Goal: Contribute content: Contribute content

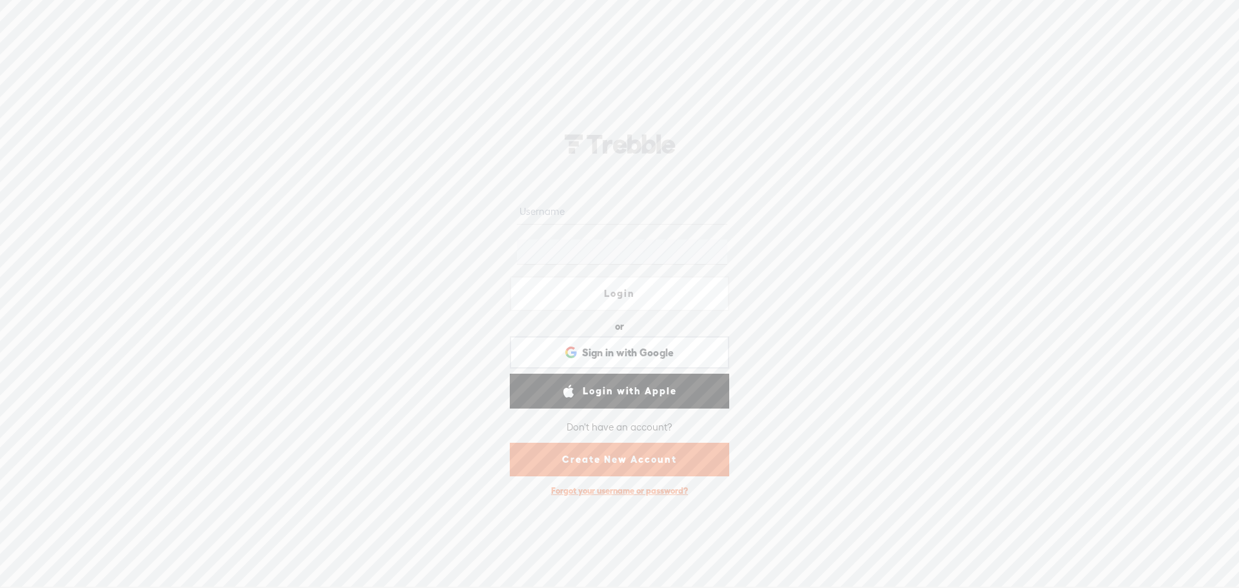
click at [543, 211] on input "text" at bounding box center [622, 211] width 210 height 25
click at [927, 397] on div "Login or Login with Facebook Sign in with Google Sign in with Google. Opens in …" at bounding box center [619, 311] width 1239 height 553
click at [629, 492] on div "Forgot your username or password?" at bounding box center [620, 491] width 150 height 24
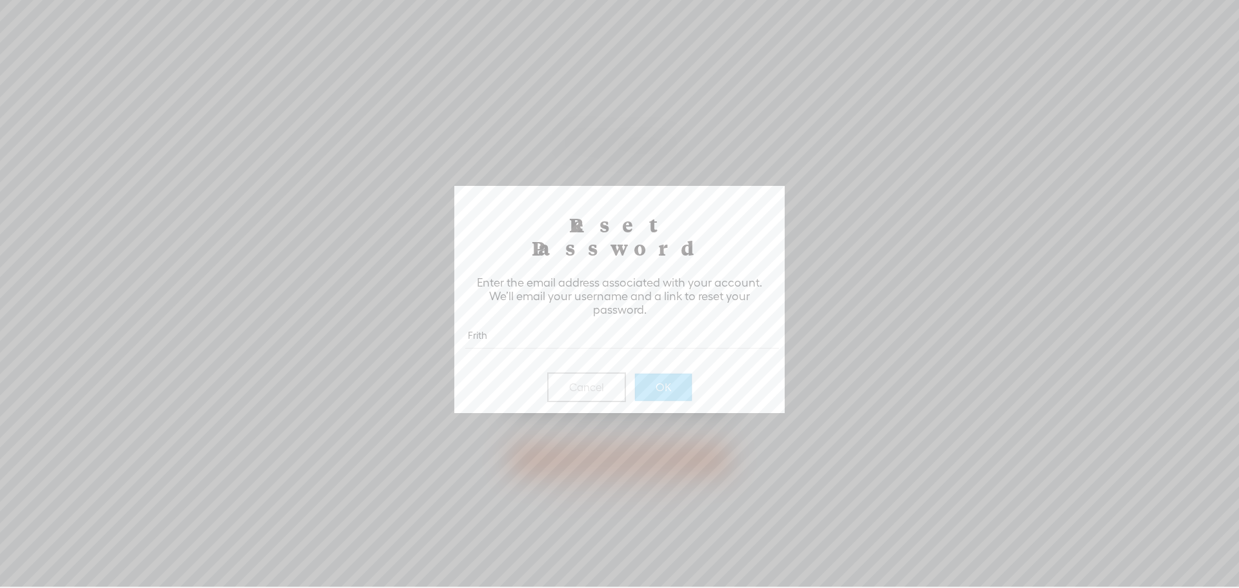
type input "[EMAIL_ADDRESS][DOMAIN_NAME]"
click at [665, 374] on button "OK" at bounding box center [663, 387] width 57 height 27
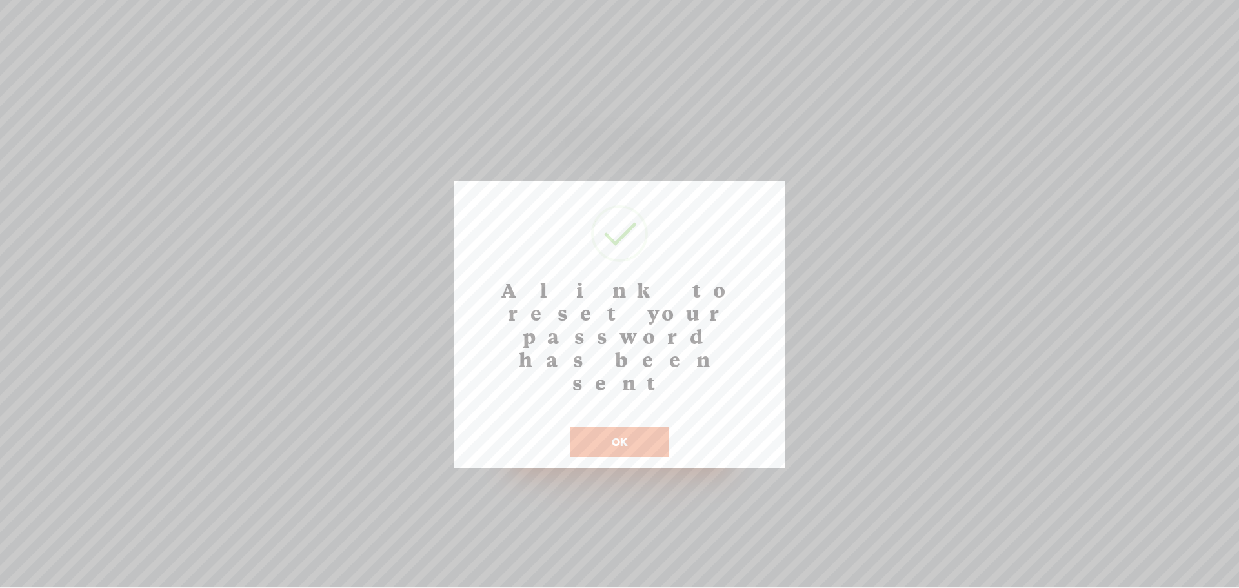
click at [625, 427] on button "OK" at bounding box center [619, 442] width 98 height 30
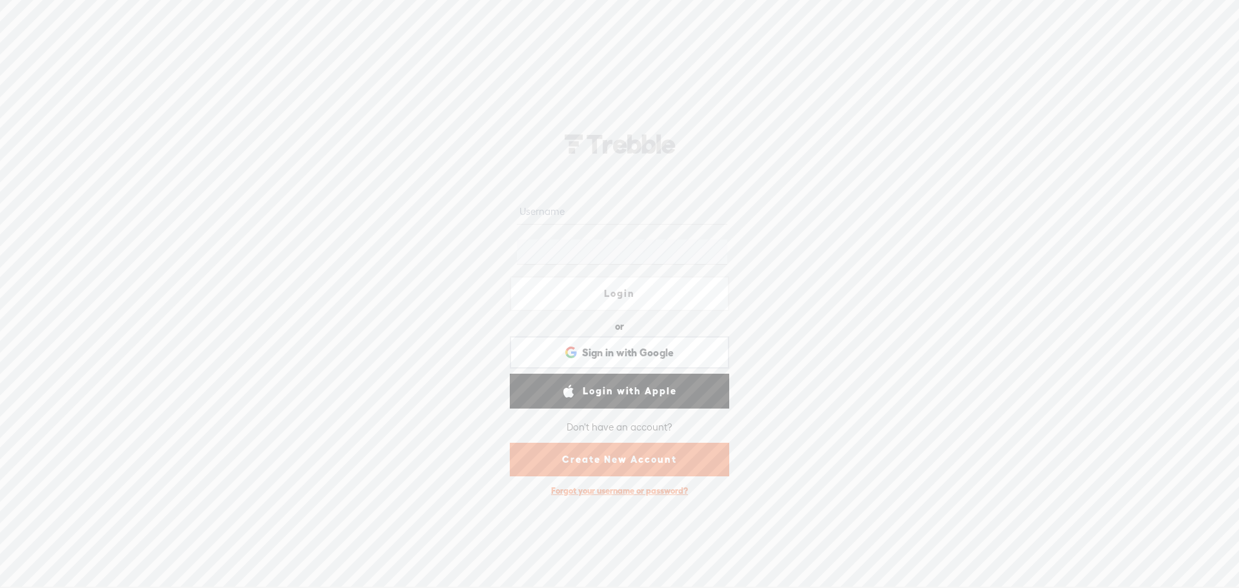
click at [592, 208] on input "text" at bounding box center [622, 211] width 210 height 25
type input "[EMAIL_ADDRESS][DOMAIN_NAME]"
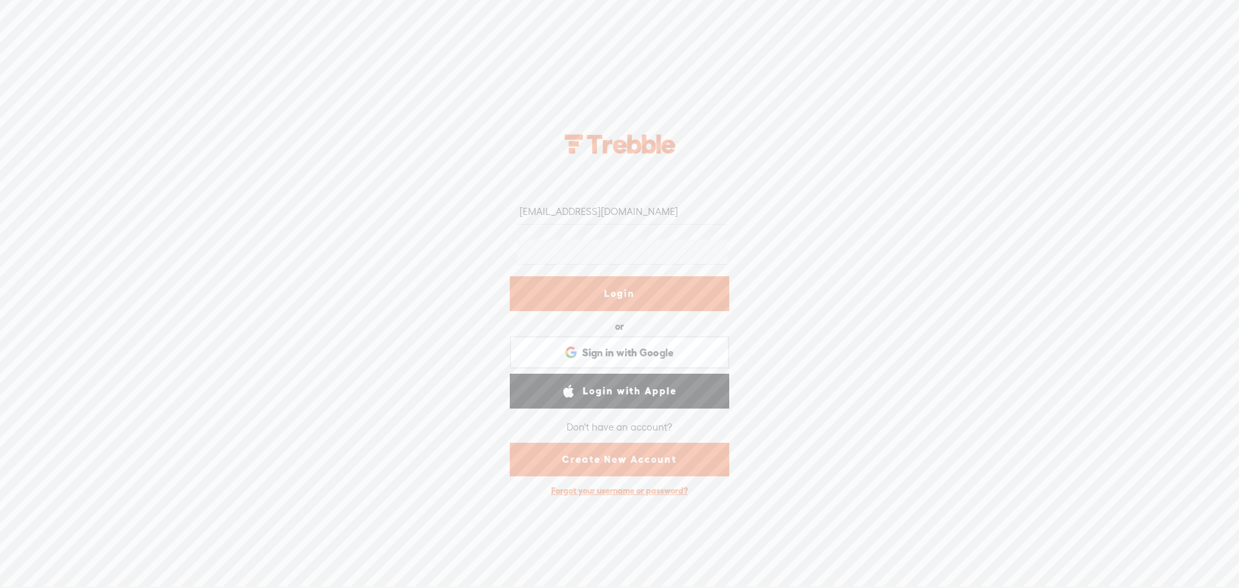
click at [617, 294] on link "Login" at bounding box center [619, 293] width 219 height 35
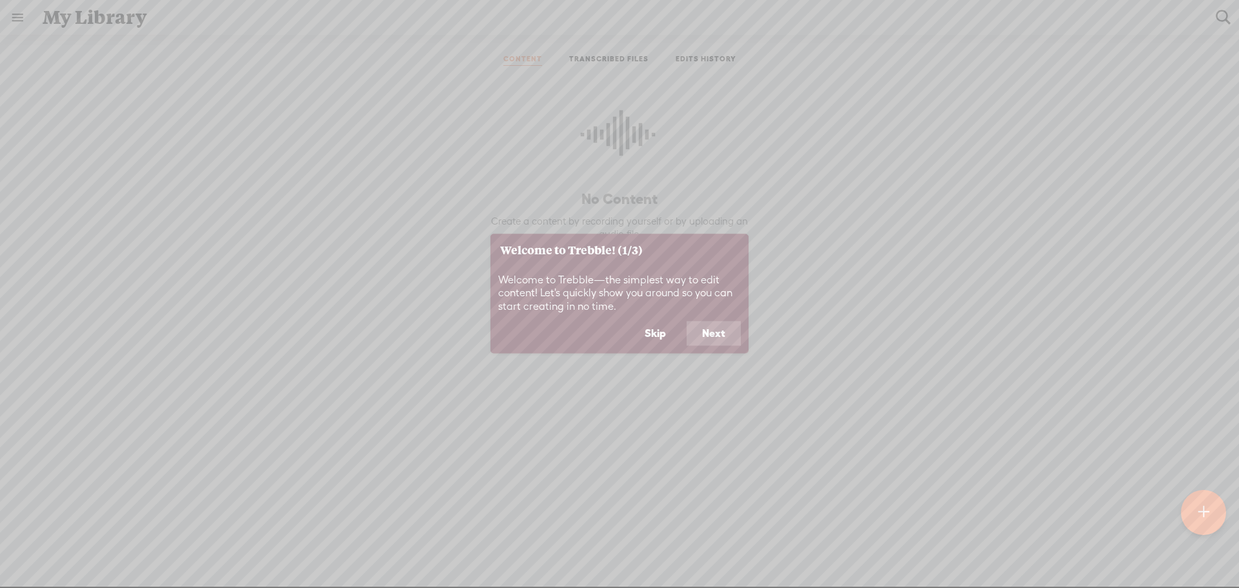
click at [722, 336] on button "Next" at bounding box center [714, 333] width 54 height 25
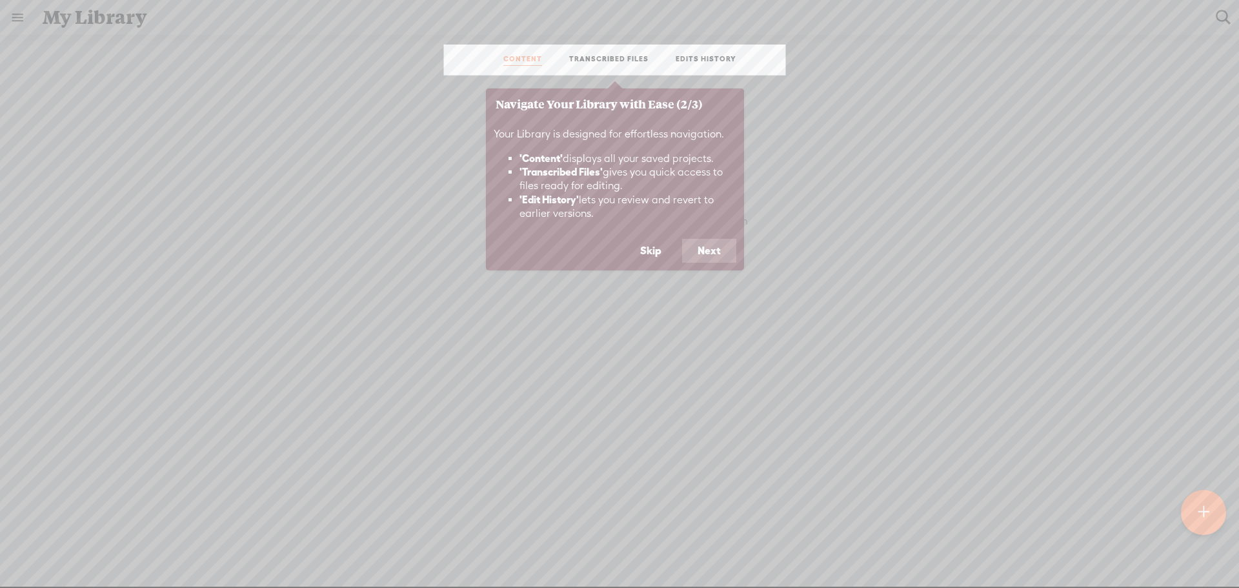
click at [714, 250] on button "Next" at bounding box center [709, 251] width 54 height 25
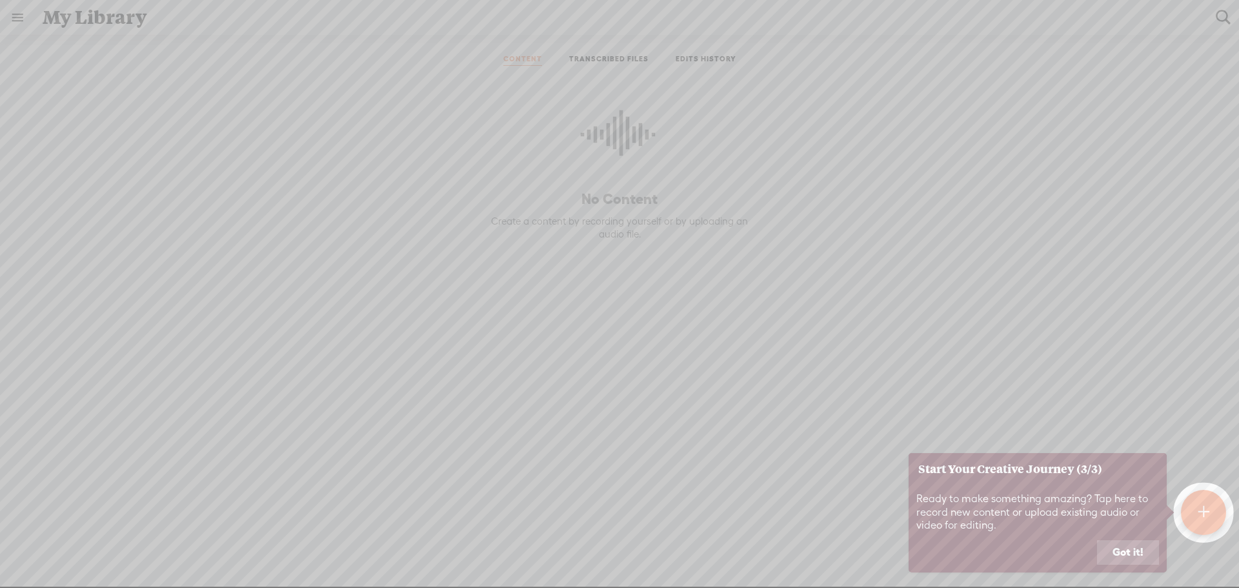
click at [1128, 555] on button "Got it!" at bounding box center [1128, 552] width 62 height 25
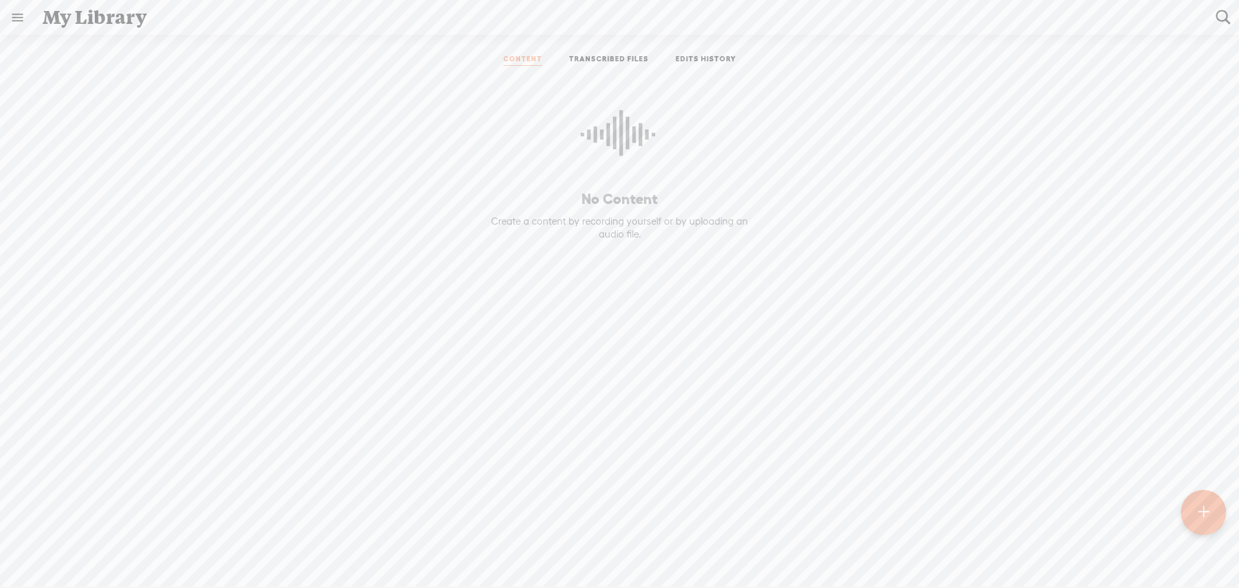
click at [12, 18] on link at bounding box center [18, 18] width 34 height 34
click at [74, 39] on div "frith64" at bounding box center [74, 41] width 28 height 13
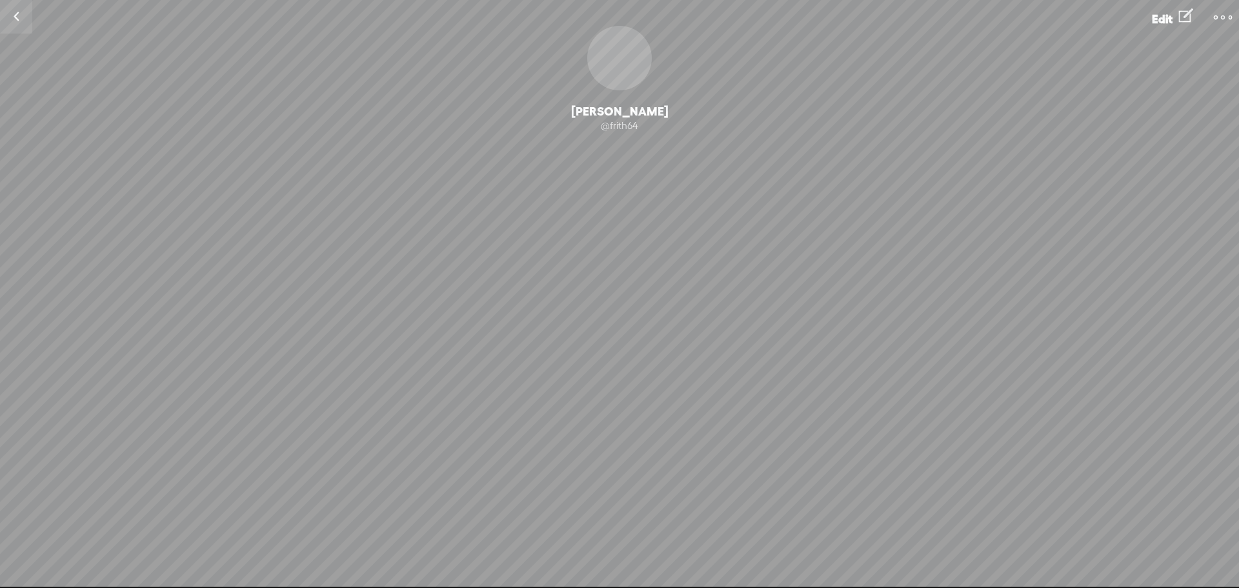
click at [643, 111] on div "[PERSON_NAME]" at bounding box center [619, 111] width 1239 height 15
click at [1163, 22] on span "Edit" at bounding box center [1162, 19] width 21 height 14
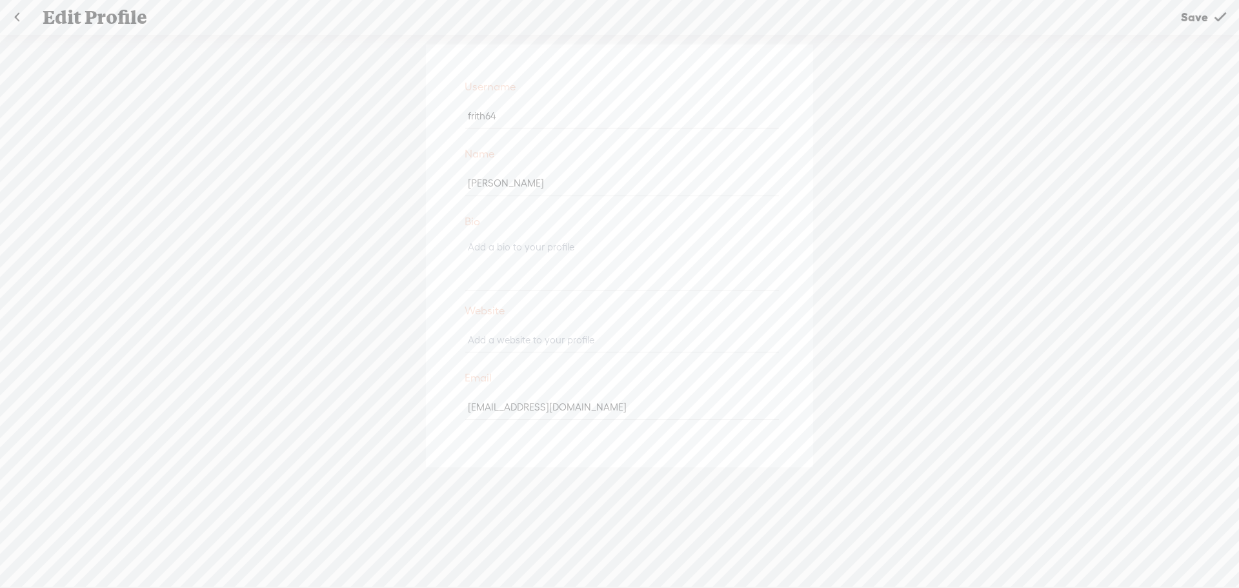
click at [592, 339] on input "text" at bounding box center [621, 339] width 313 height 25
type input "[URL][DOMAIN_NAME]"
click at [820, 317] on div "Username frith64 Name [PERSON_NAME] Bio Website [URL][DOMAIN_NAME] Email [EMAIL…" at bounding box center [619, 318] width 1239 height 567
click at [1205, 19] on span "Save" at bounding box center [1194, 17] width 27 height 33
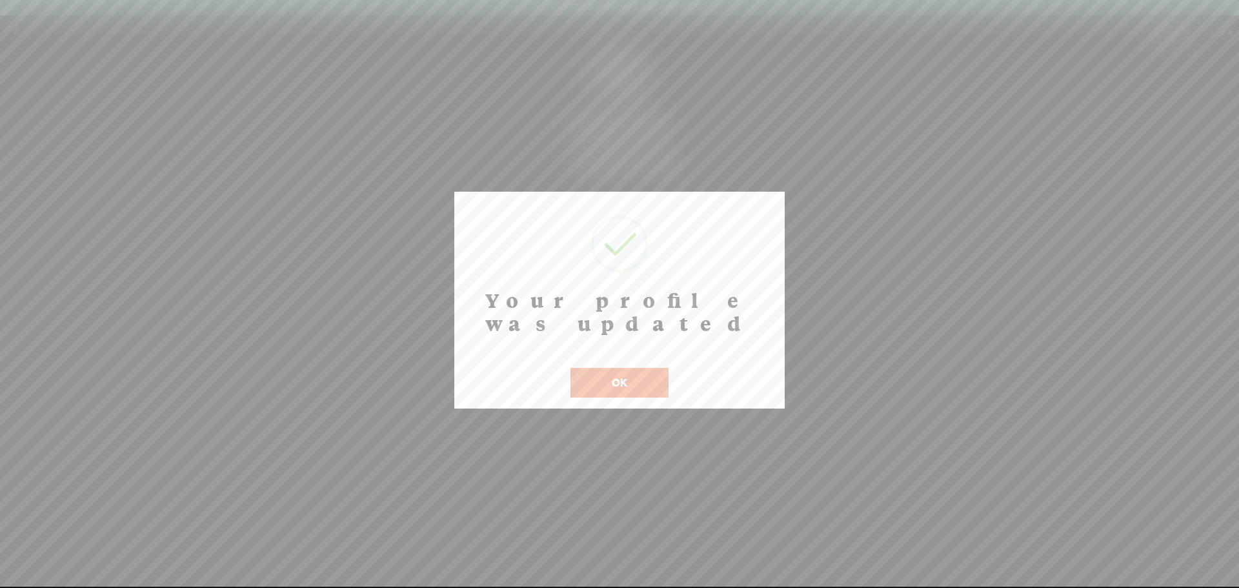
click at [618, 368] on button "OK" at bounding box center [619, 383] width 98 height 30
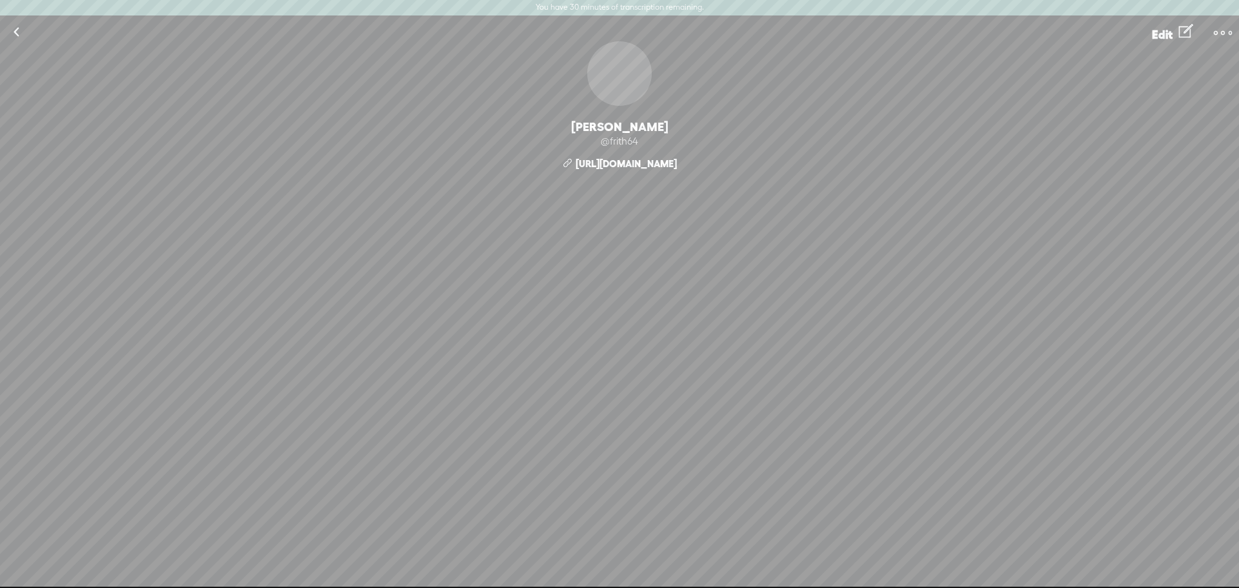
click at [1223, 33] on t at bounding box center [1223, 33] width 18 height 18
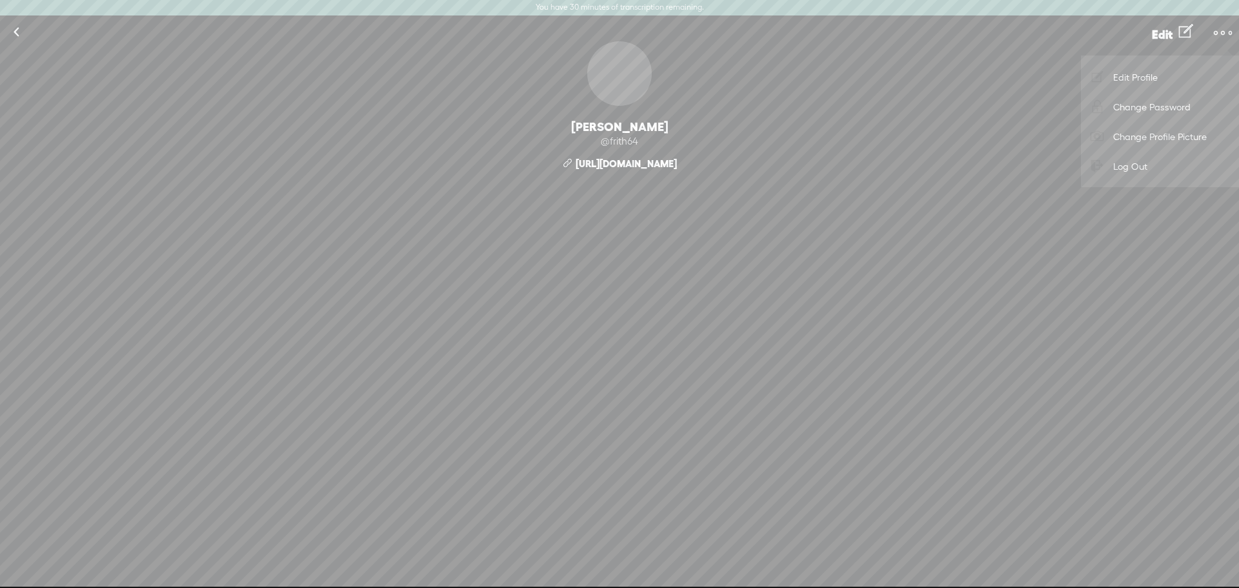
click at [19, 32] on link at bounding box center [16, 32] width 32 height 34
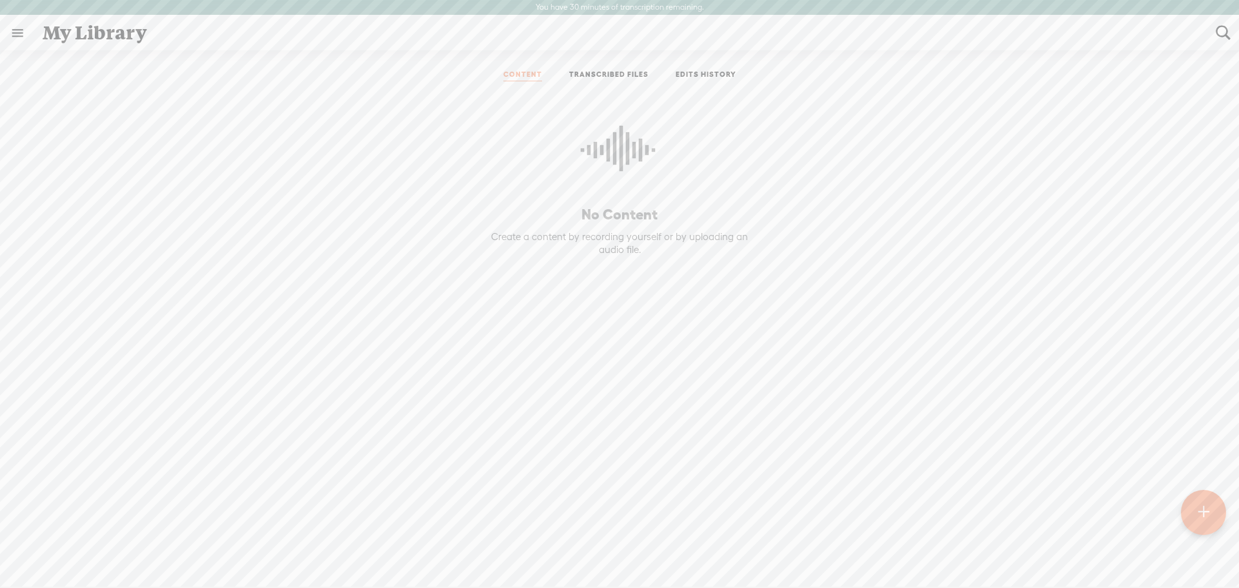
click at [14, 30] on link at bounding box center [18, 33] width 34 height 34
click at [55, 552] on div "SETTINGS" at bounding box center [68, 557] width 47 height 11
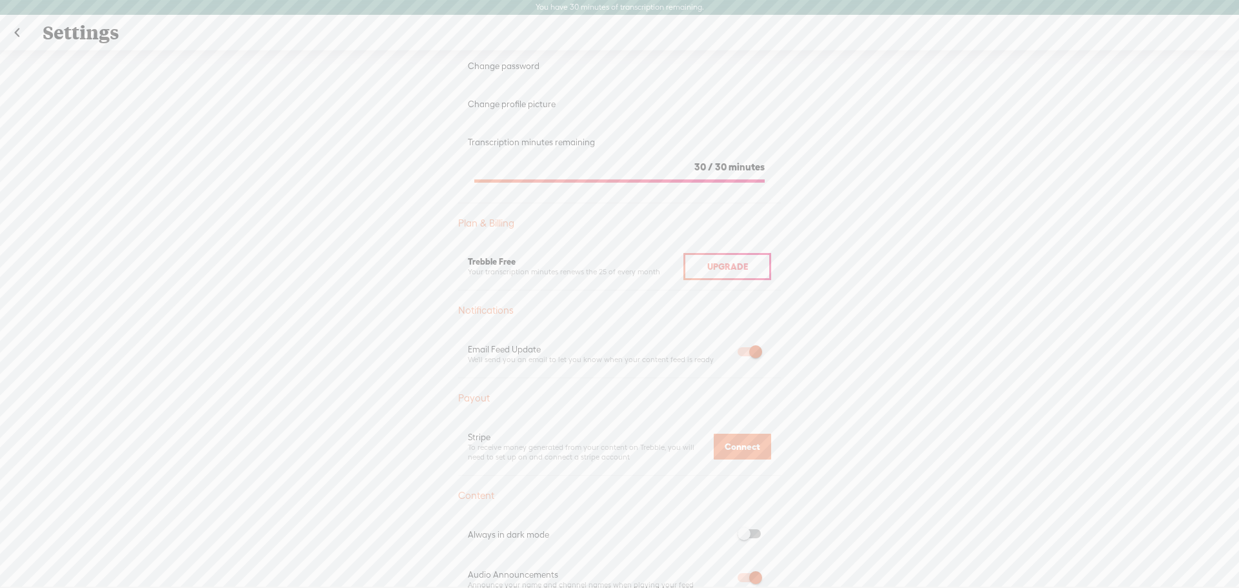
scroll to position [194, 0]
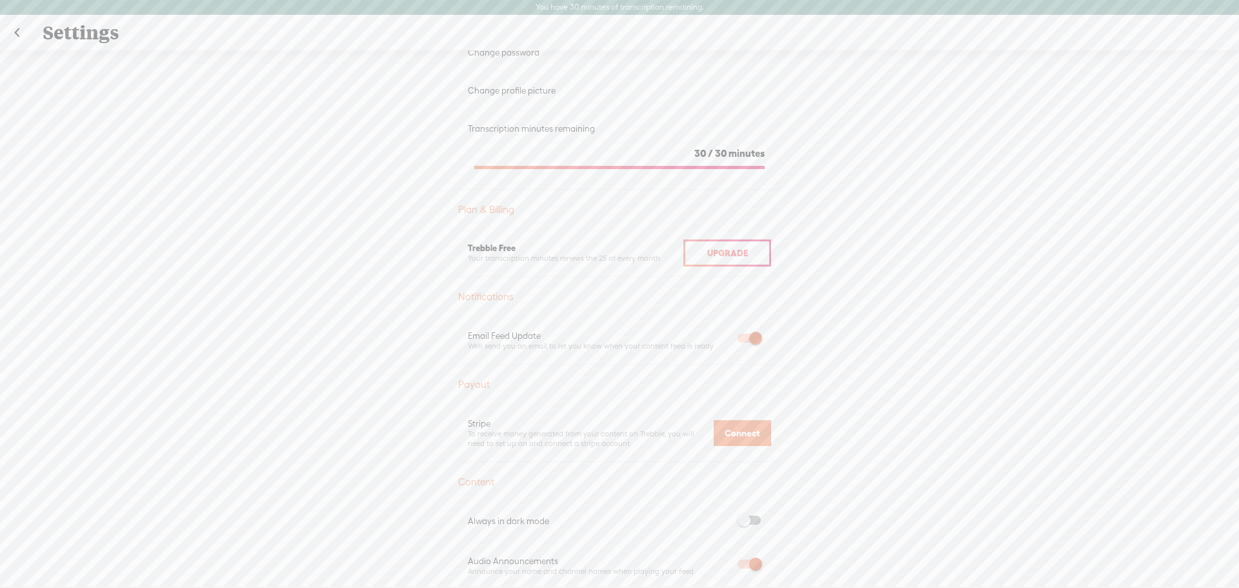
click at [541, 257] on div "Your transcription minutes renews the 25 of every month" at bounding box center [576, 259] width 216 height 10
click at [348, 339] on div "Upgrade To Trebble Plus [PERSON_NAME] View Profile Account Edit profile Change …" at bounding box center [619, 326] width 1239 height 552
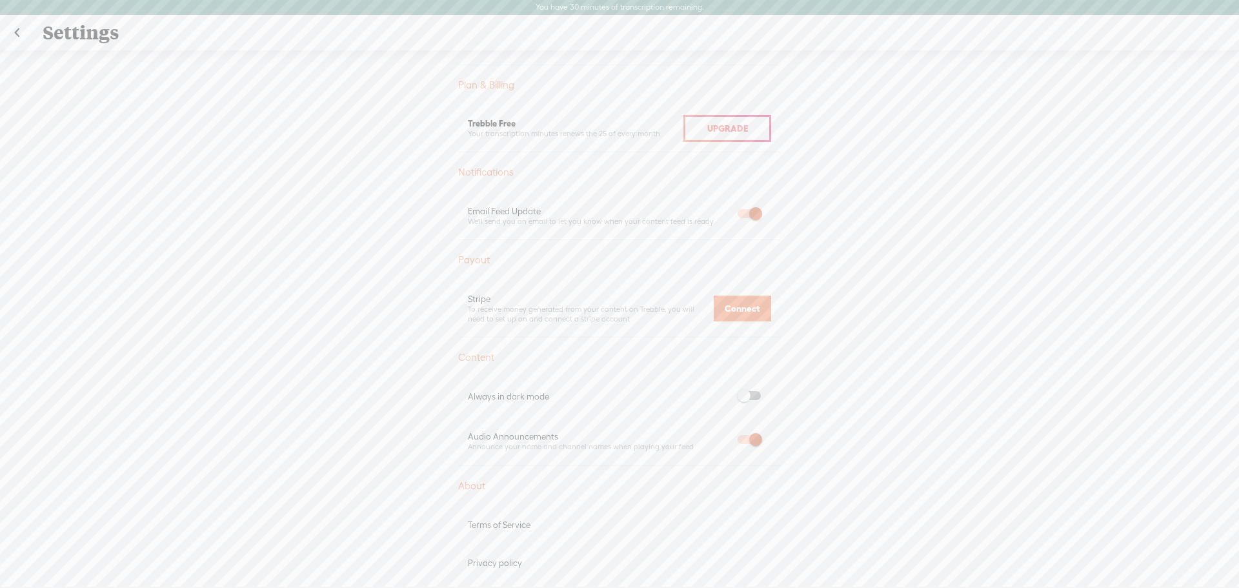
scroll to position [323, 0]
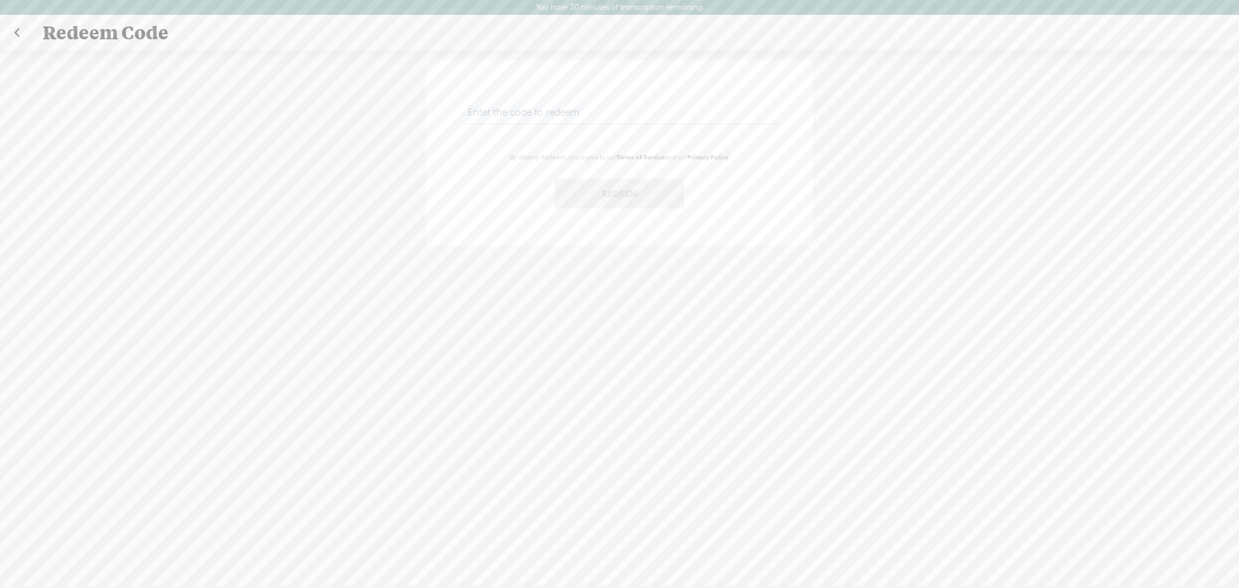
click at [543, 113] on input "text" at bounding box center [621, 111] width 313 height 25
type input "R4X4-K7EV-JTJ8-8B2T-0823"
click at [628, 195] on button "Redeem" at bounding box center [619, 194] width 129 height 30
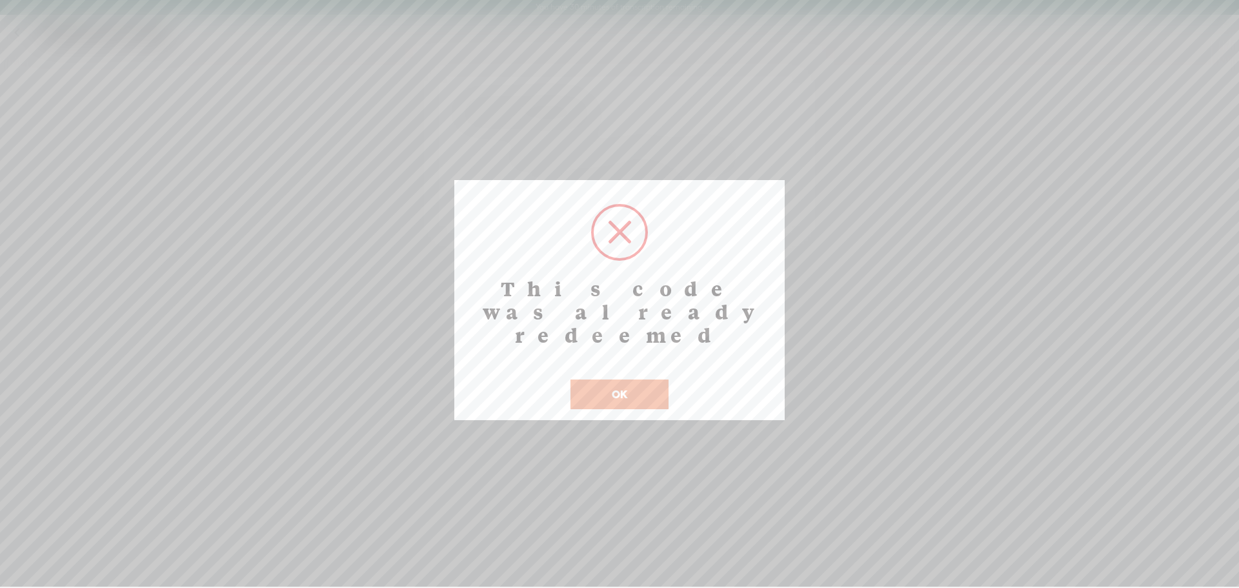
click at [628, 379] on button "OK" at bounding box center [619, 394] width 98 height 30
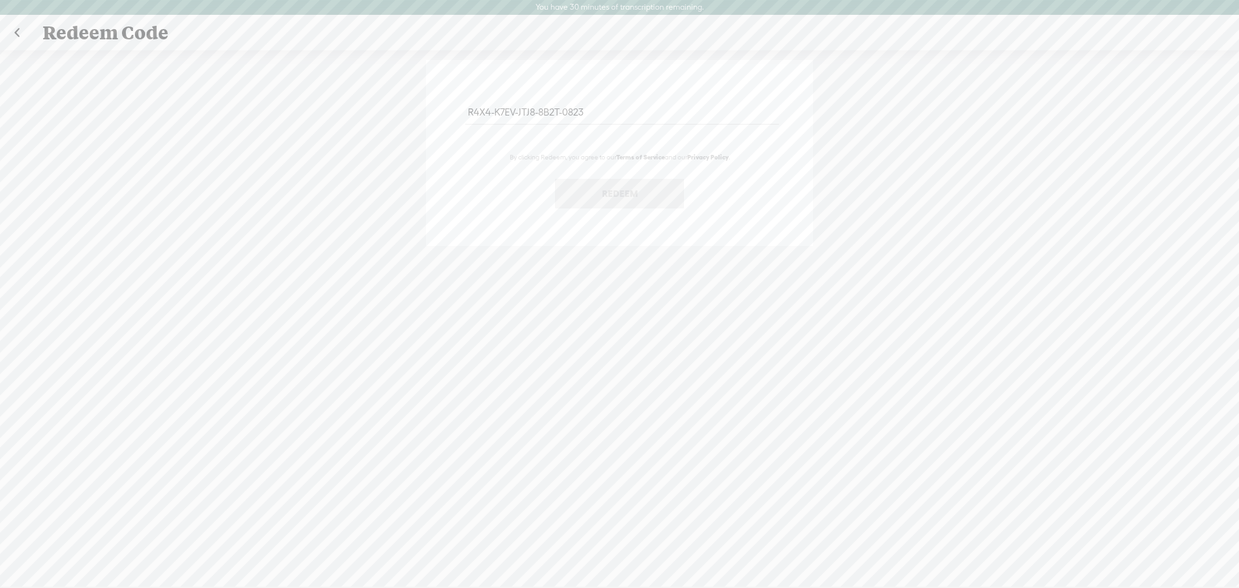
click at [18, 33] on link at bounding box center [17, 33] width 32 height 34
click at [73, 33] on div "Redeem Code" at bounding box center [620, 33] width 1173 height 34
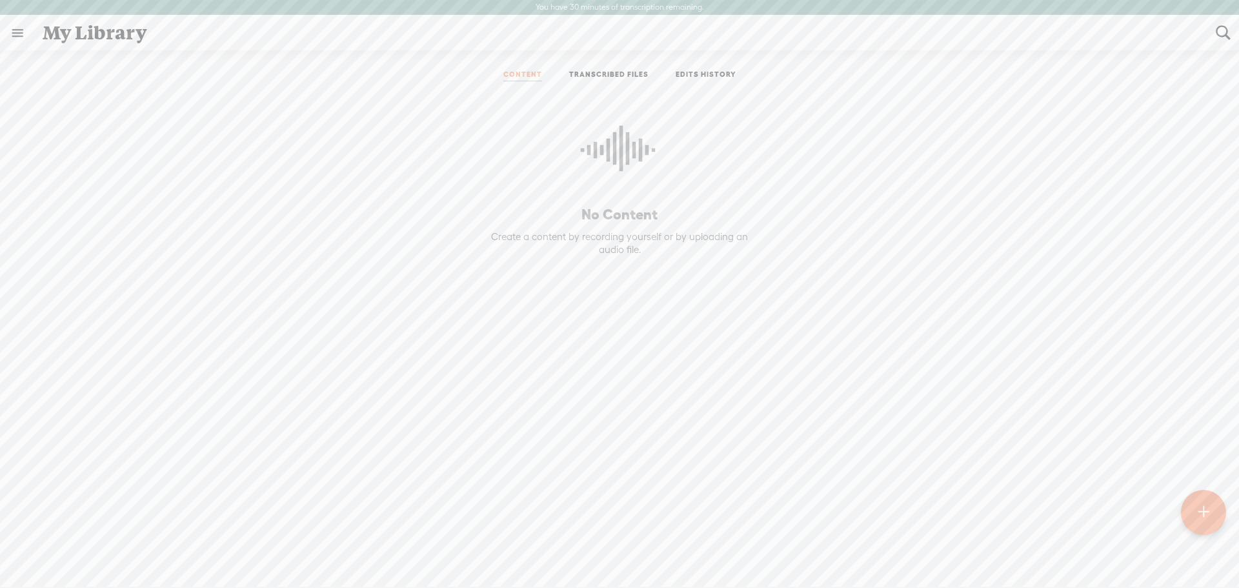
click at [1201, 510] on t at bounding box center [1204, 512] width 12 height 30
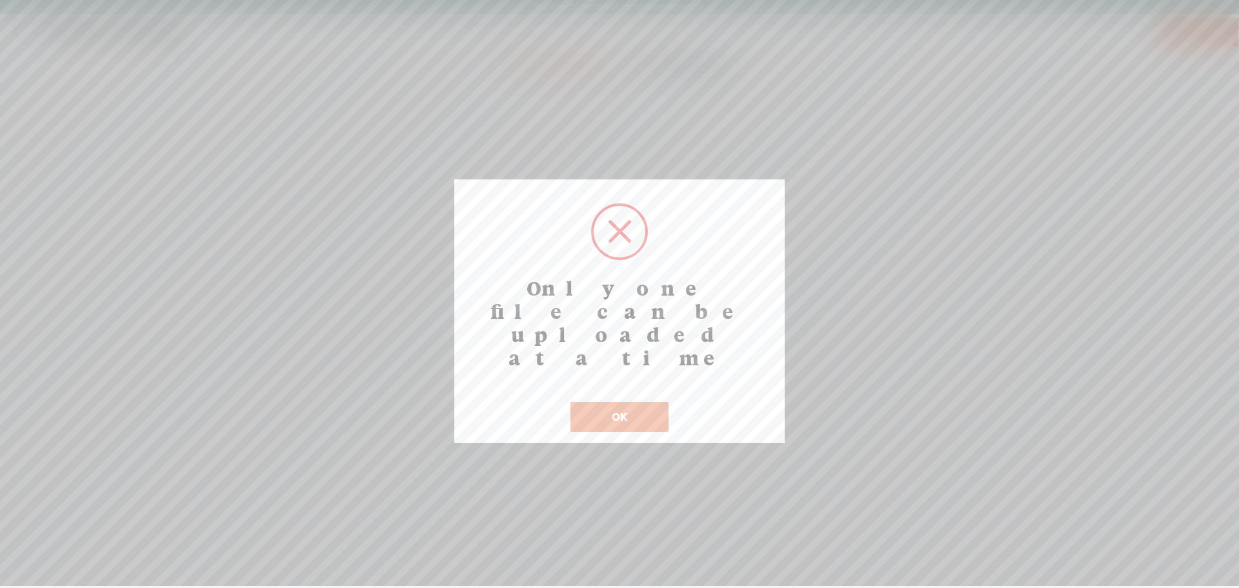
click at [620, 402] on button "OK" at bounding box center [619, 417] width 98 height 30
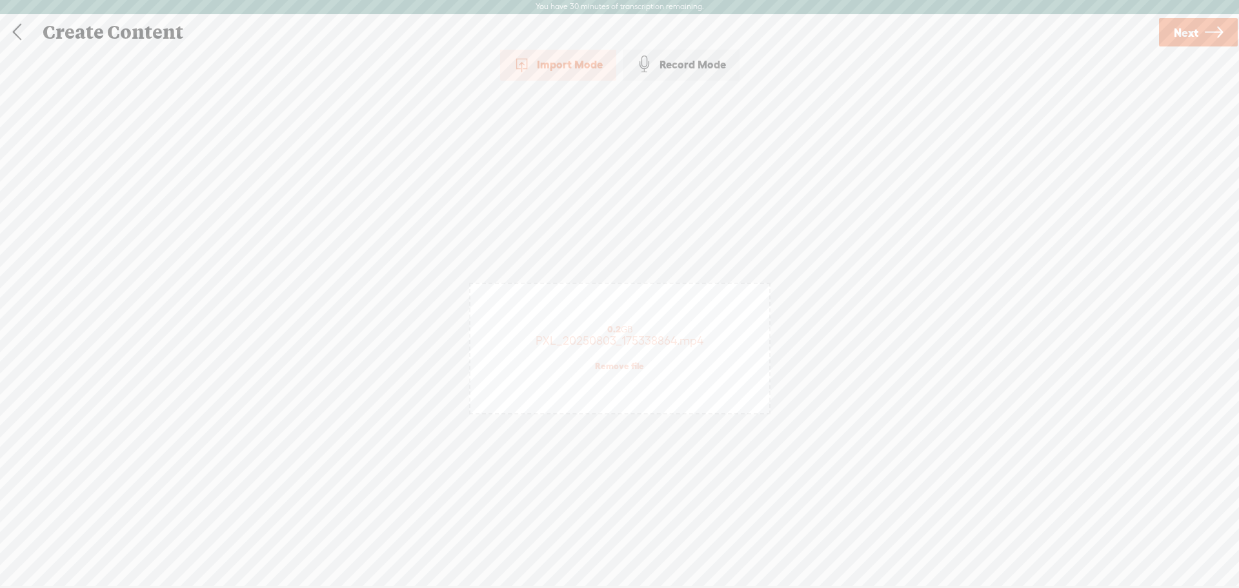
click at [1192, 32] on span "Next" at bounding box center [1186, 32] width 25 height 33
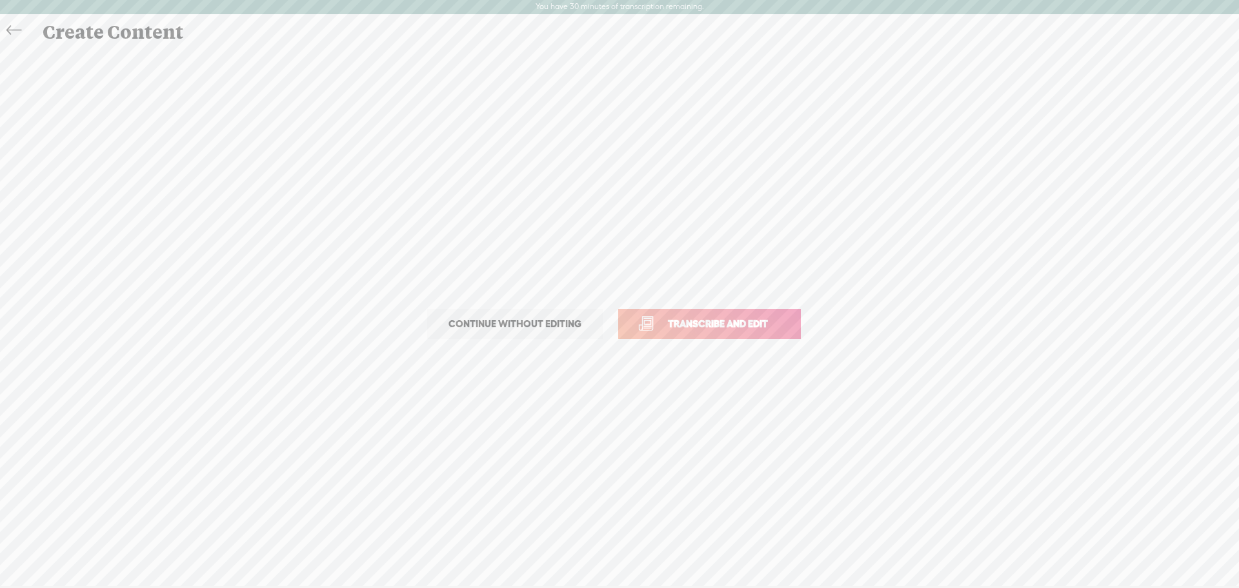
click at [528, 326] on span "Continue without editing" at bounding box center [515, 324] width 160 height 18
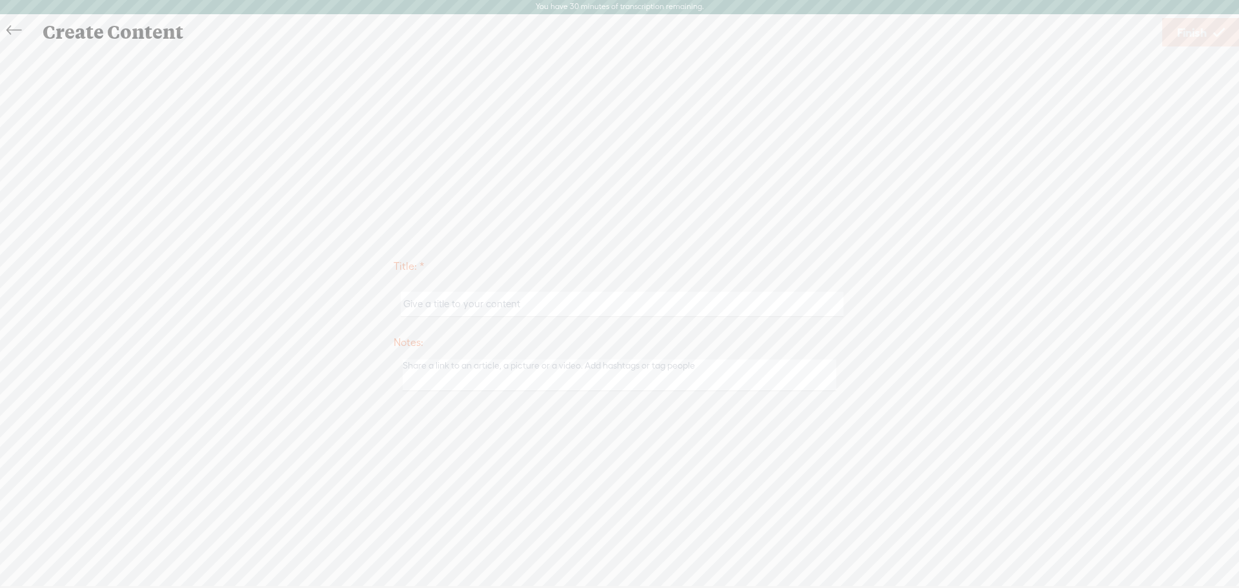
click at [10, 31] on icon at bounding box center [13, 30] width 15 height 29
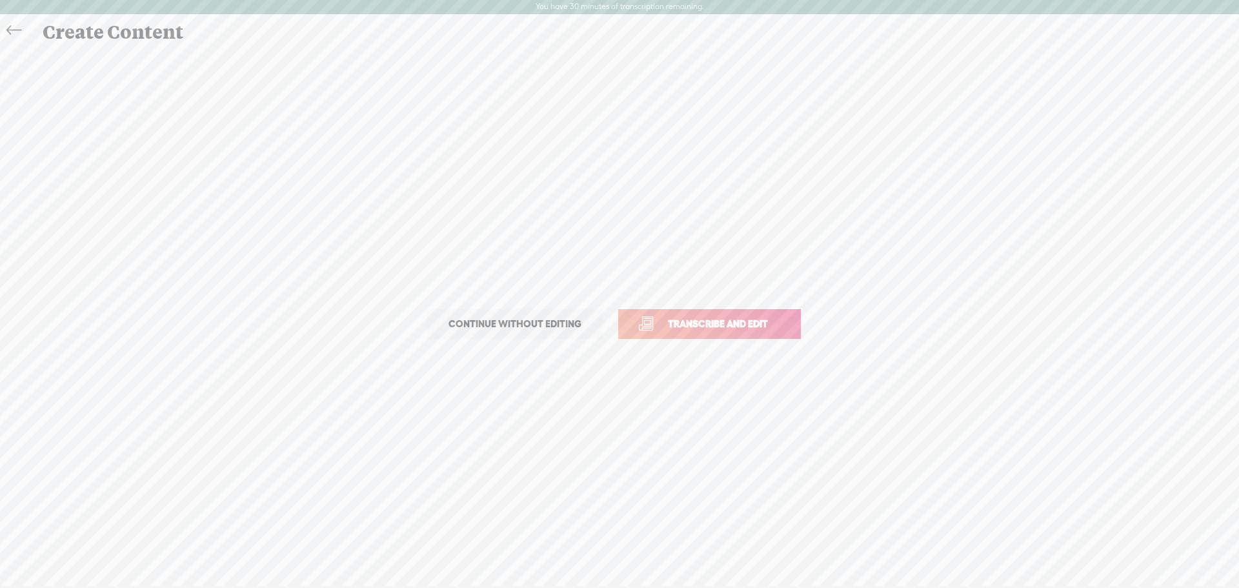
click at [11, 32] on icon at bounding box center [13, 30] width 15 height 29
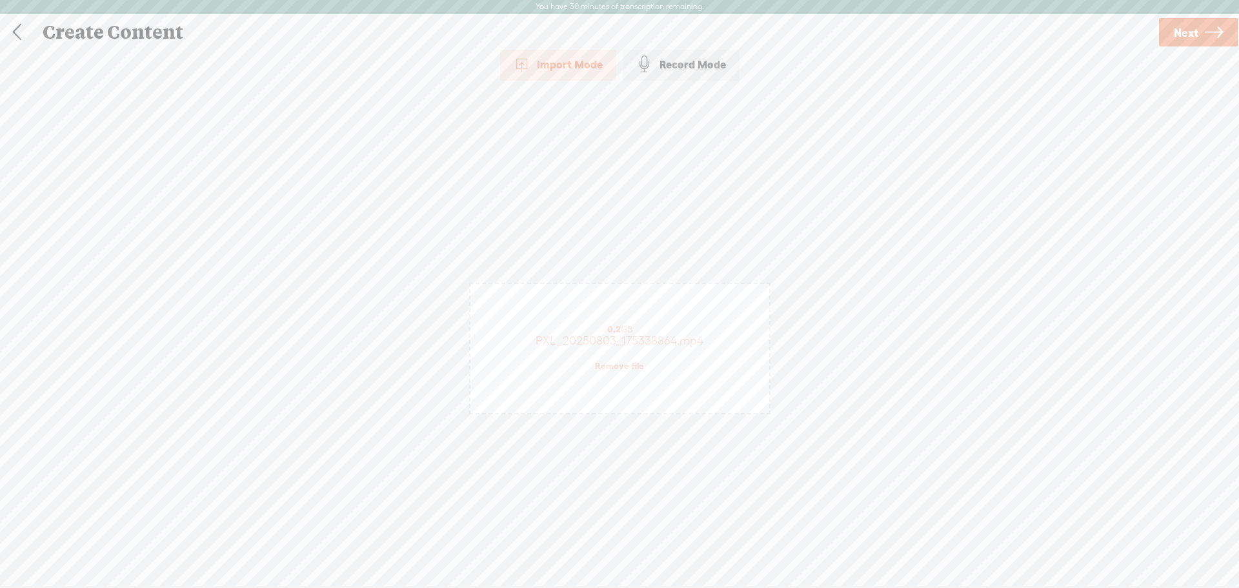
click at [1194, 35] on span "Next" at bounding box center [1186, 32] width 25 height 33
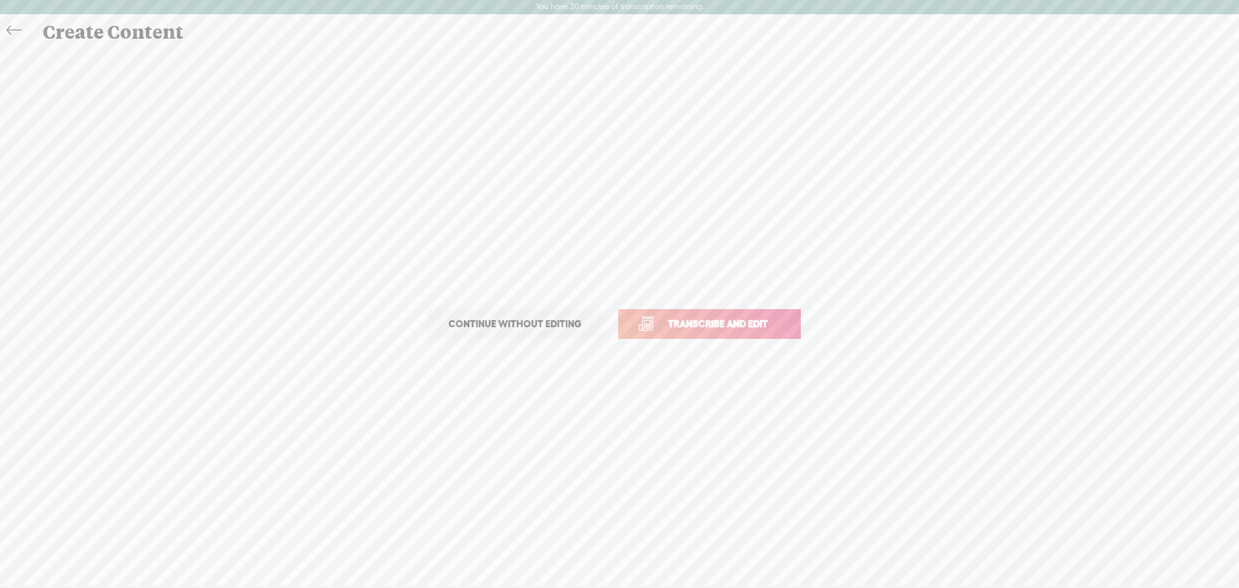
click at [10, 28] on icon at bounding box center [13, 30] width 15 height 29
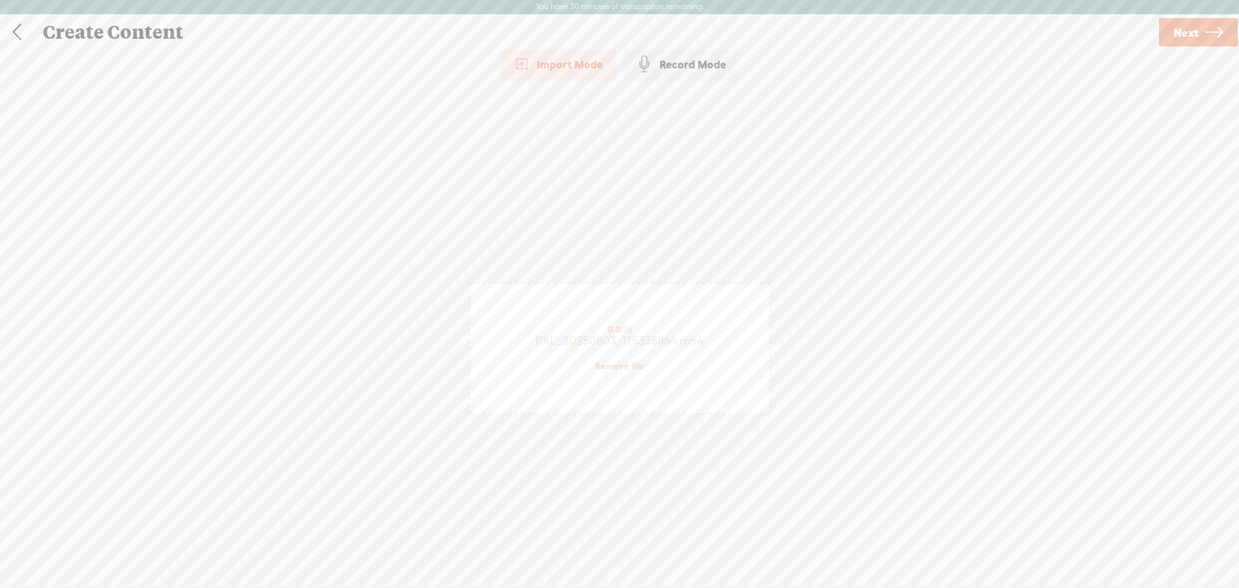
click at [16, 28] on link at bounding box center [17, 32] width 32 height 34
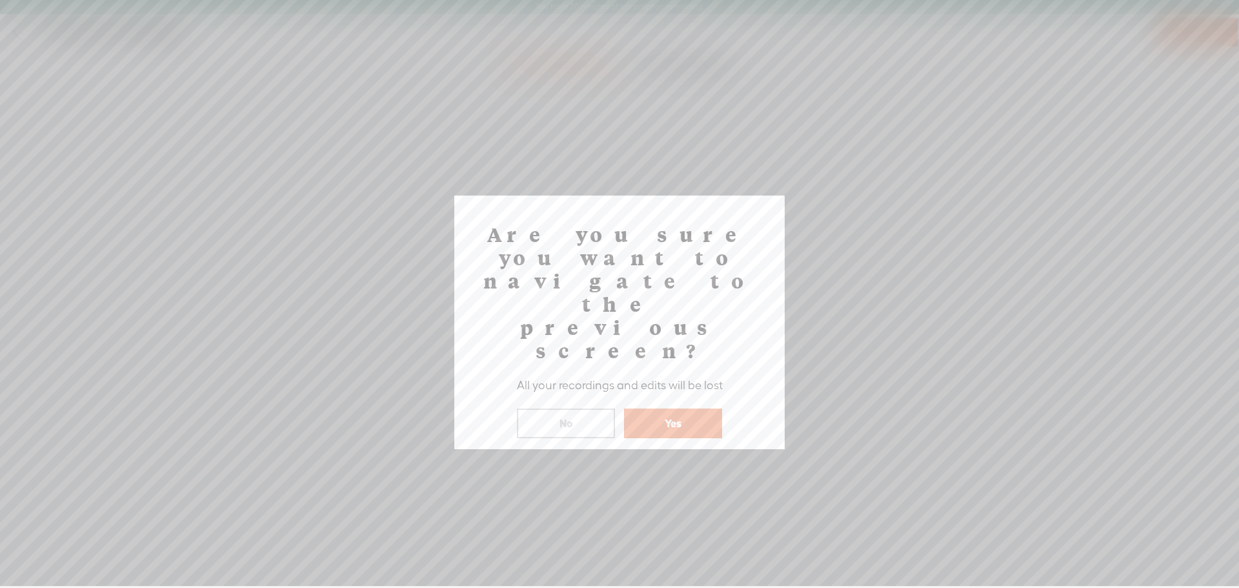
click at [680, 408] on button "Yes" at bounding box center [673, 423] width 98 height 30
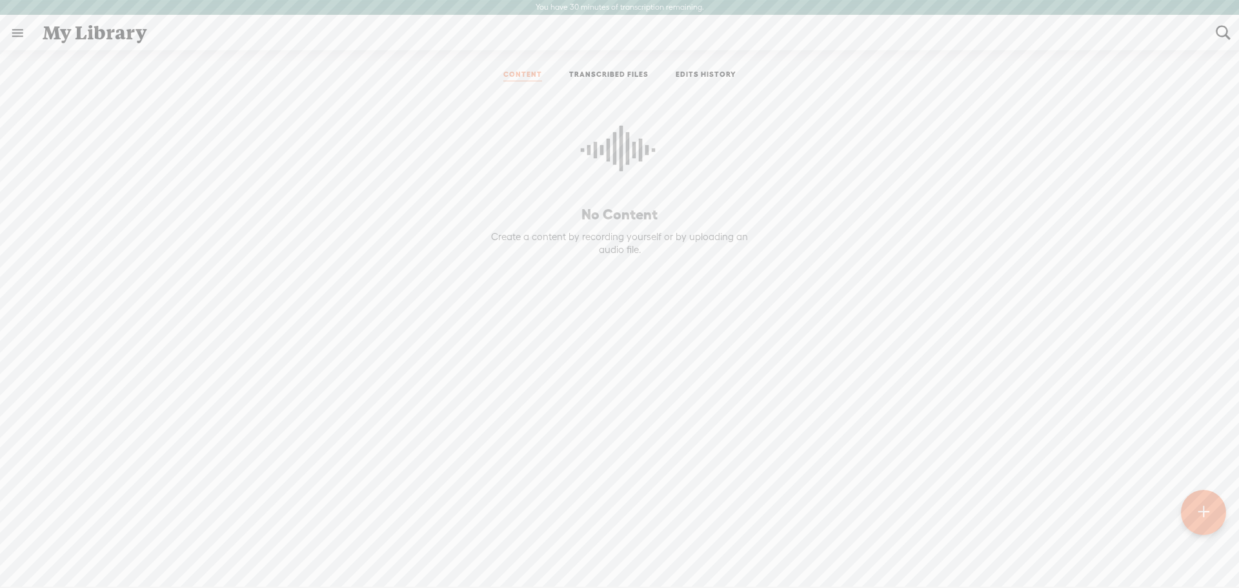
click at [14, 33] on link at bounding box center [18, 33] width 34 height 34
click at [1053, 245] on body "You have 30 minutes of transcription remaining. Upgrade to increase your limit …" at bounding box center [619, 293] width 1239 height 586
click at [1203, 515] on t at bounding box center [1203, 512] width 11 height 28
click at [592, 338] on span "Click to browse , or drag & drop your audio or video file here (File duration m…" at bounding box center [619, 349] width 301 height 132
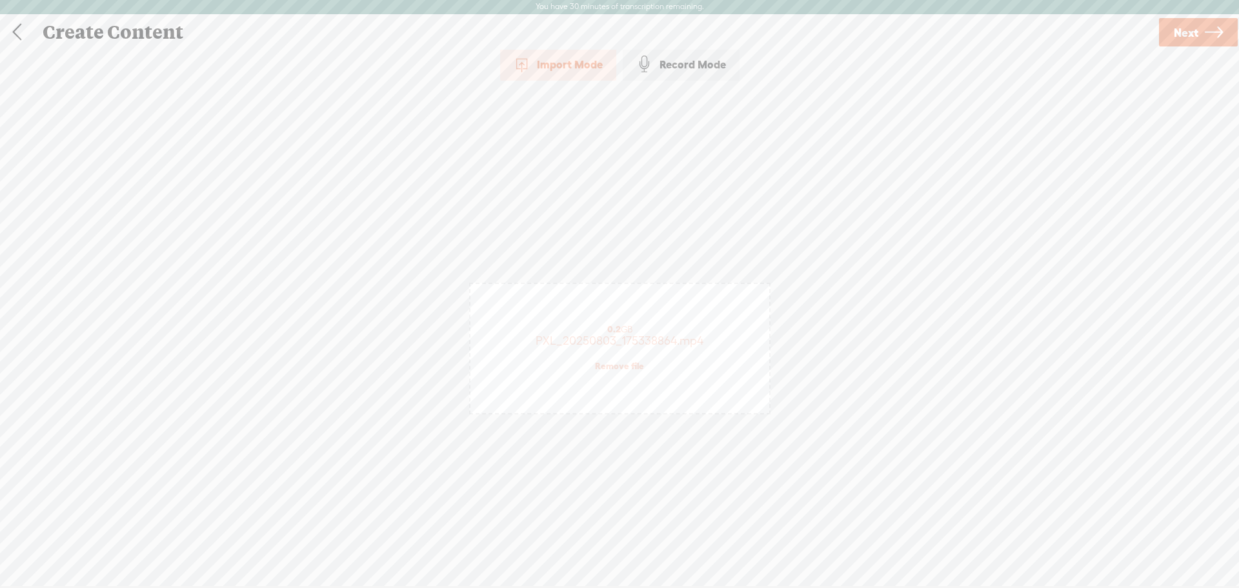
click at [1207, 34] on icon at bounding box center [1214, 32] width 18 height 33
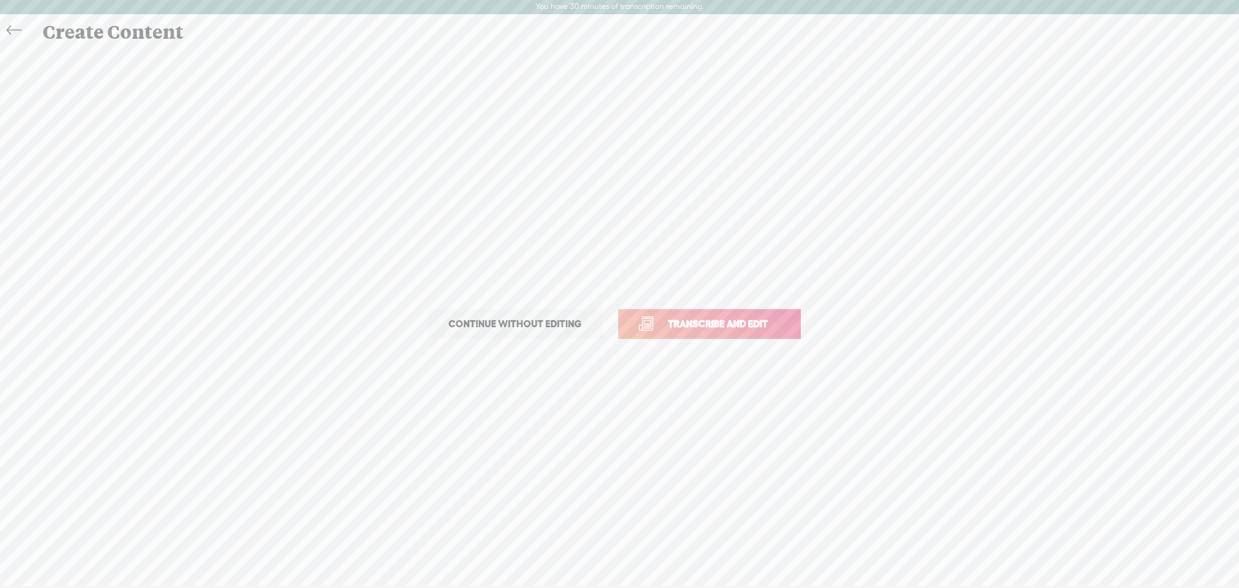
click at [539, 319] on span "Continue without editing" at bounding box center [515, 324] width 160 height 18
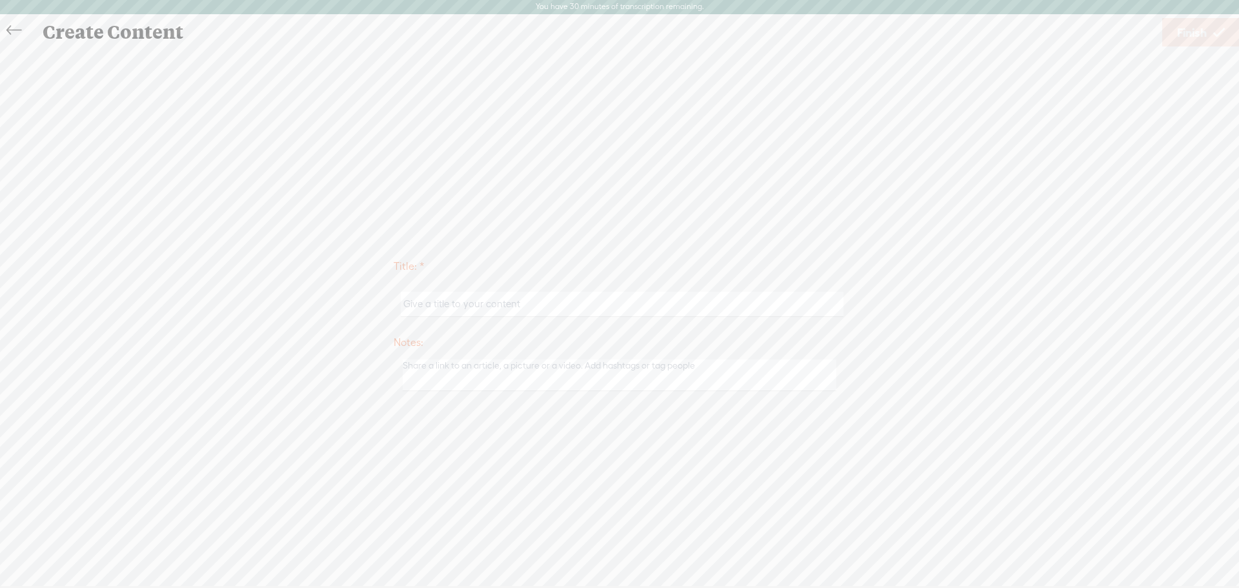
click at [573, 302] on input "text" at bounding box center [622, 304] width 442 height 25
type input "BBQ Baking"
click at [1201, 35] on span "Finish" at bounding box center [1192, 32] width 30 height 33
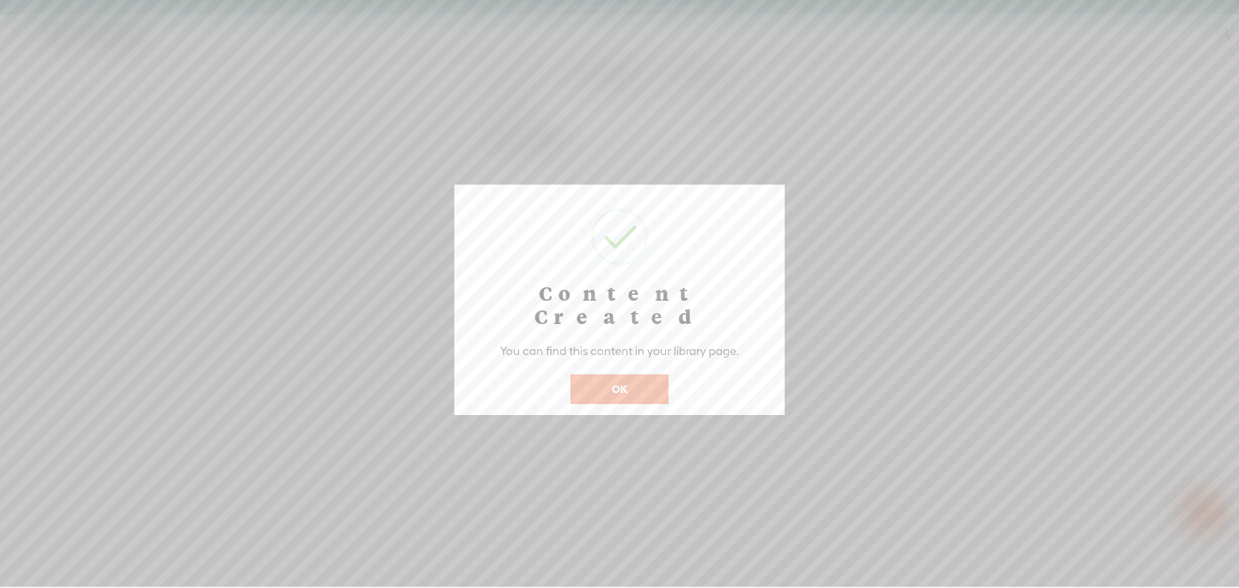
click at [591, 374] on button "OK" at bounding box center [619, 389] width 98 height 30
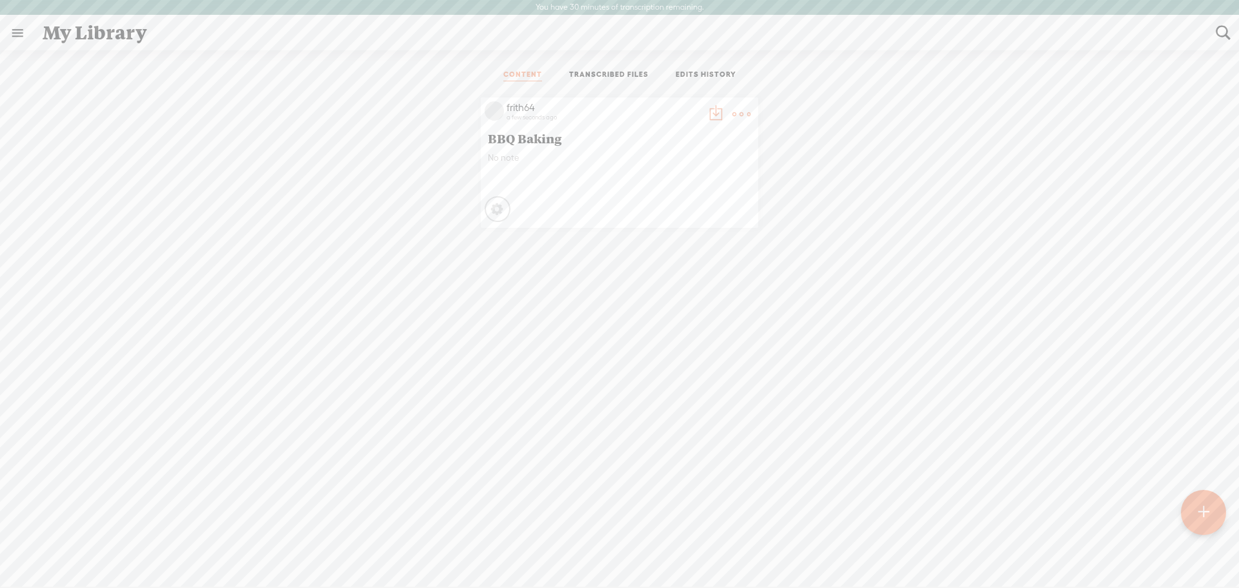
click at [524, 137] on span "BBQ Baking" at bounding box center [619, 137] width 263 height 15
click at [735, 112] on t at bounding box center [741, 114] width 18 height 18
click at [873, 180] on div "frith64 a few seconds ago BBQ Baking No note Processing" at bounding box center [619, 162] width 1219 height 143
click at [1203, 511] on t at bounding box center [1203, 512] width 11 height 28
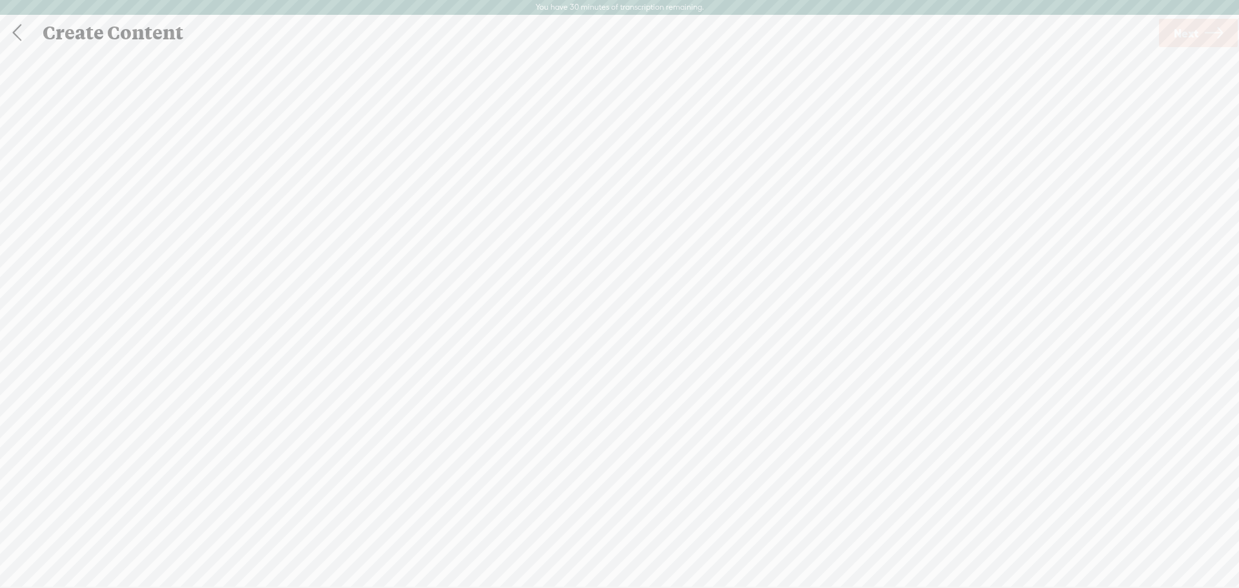
scroll to position [1, 0]
click at [619, 353] on span "Click to browse , or drag & drop your audio or video file here (File duration m…" at bounding box center [619, 361] width 280 height 37
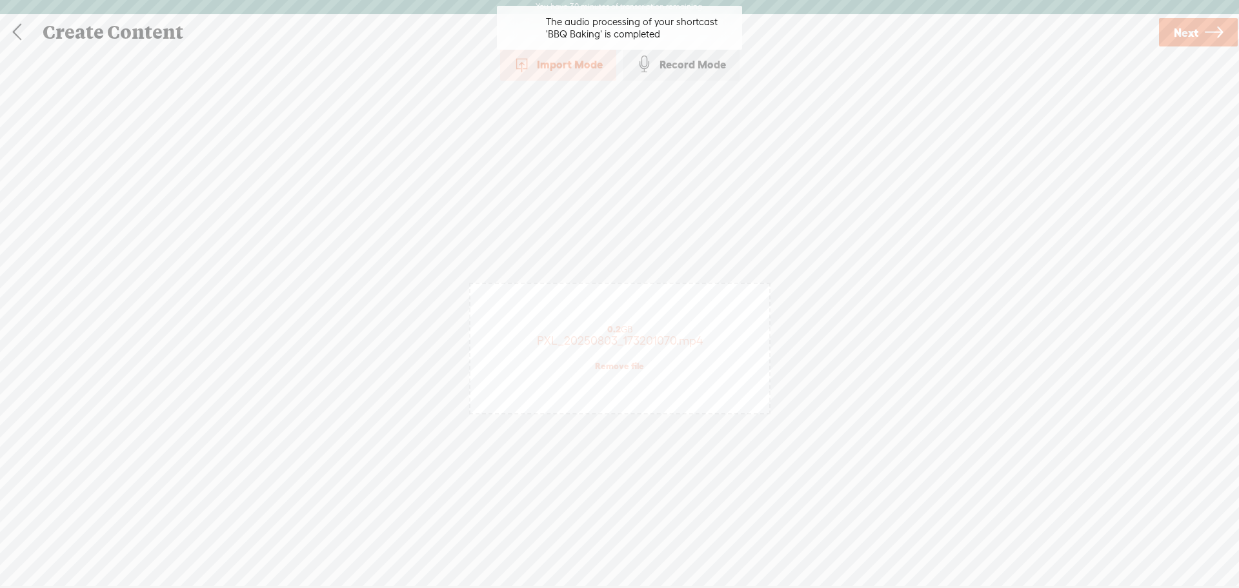
click at [1182, 34] on span "Next" at bounding box center [1186, 32] width 25 height 33
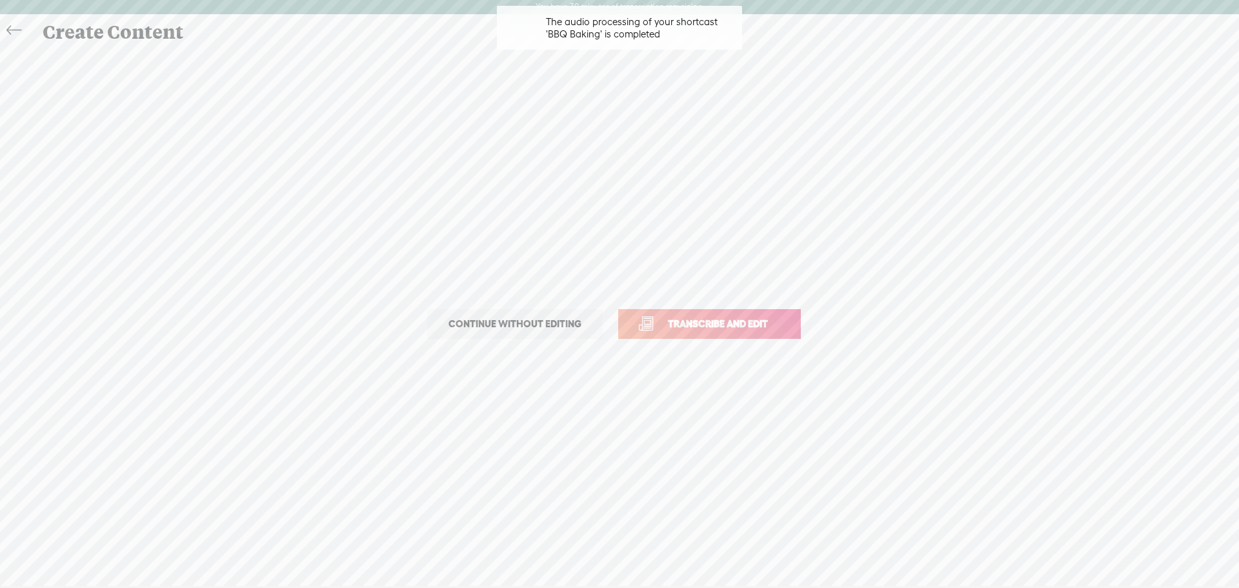
click at [697, 328] on span "Transcribe and edit" at bounding box center [717, 323] width 127 height 15
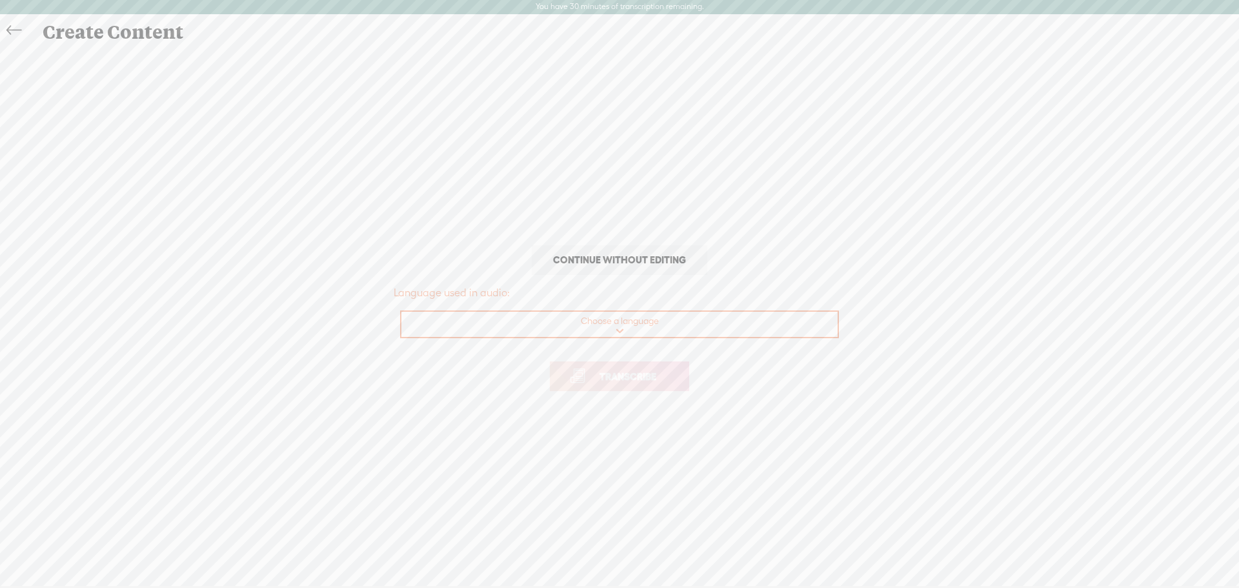
click at [624, 328] on select "Choose a language Afrikaans Albanian Amharic Arabic, Gulf Arabic, Modern Standa…" at bounding box center [619, 325] width 437 height 26
select select "en-GB"
click at [401, 312] on select "Choose a language Afrikaans Albanian Amharic Arabic, Gulf Arabic, Modern Standa…" at bounding box center [619, 325] width 437 height 26
click at [628, 379] on span "Transcribe" at bounding box center [628, 376] width 84 height 15
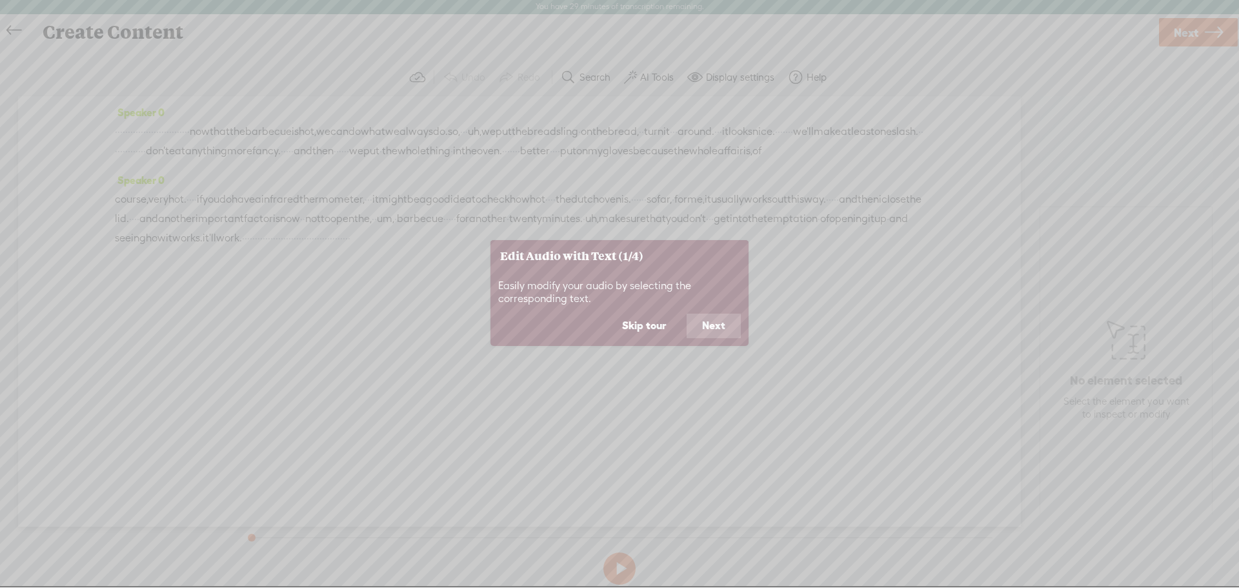
click at [717, 329] on button "Next" at bounding box center [714, 326] width 54 height 25
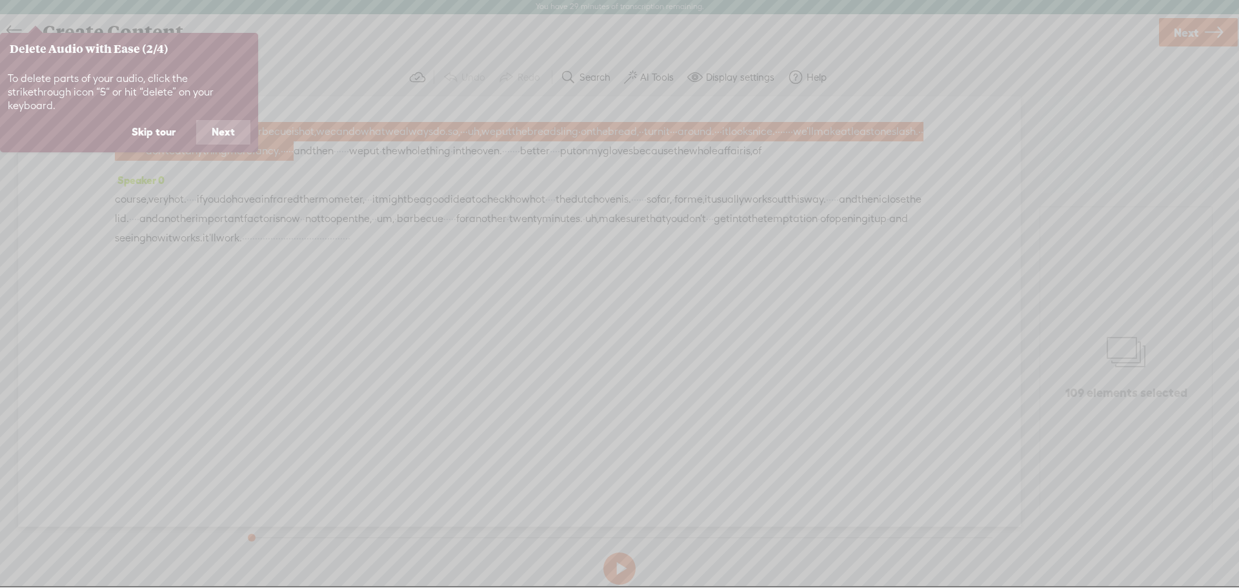
scroll to position [0, 0]
click at [223, 120] on button "Next" at bounding box center [223, 132] width 54 height 25
click at [222, 135] on button "Next" at bounding box center [223, 132] width 54 height 25
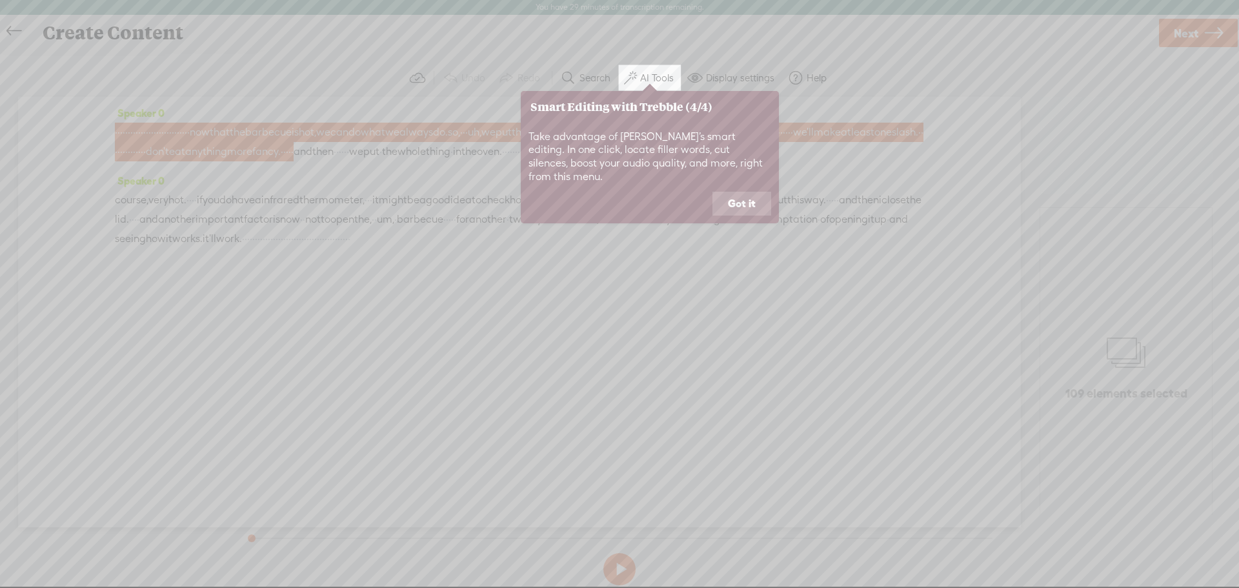
click at [749, 195] on button "Got it" at bounding box center [741, 204] width 59 height 25
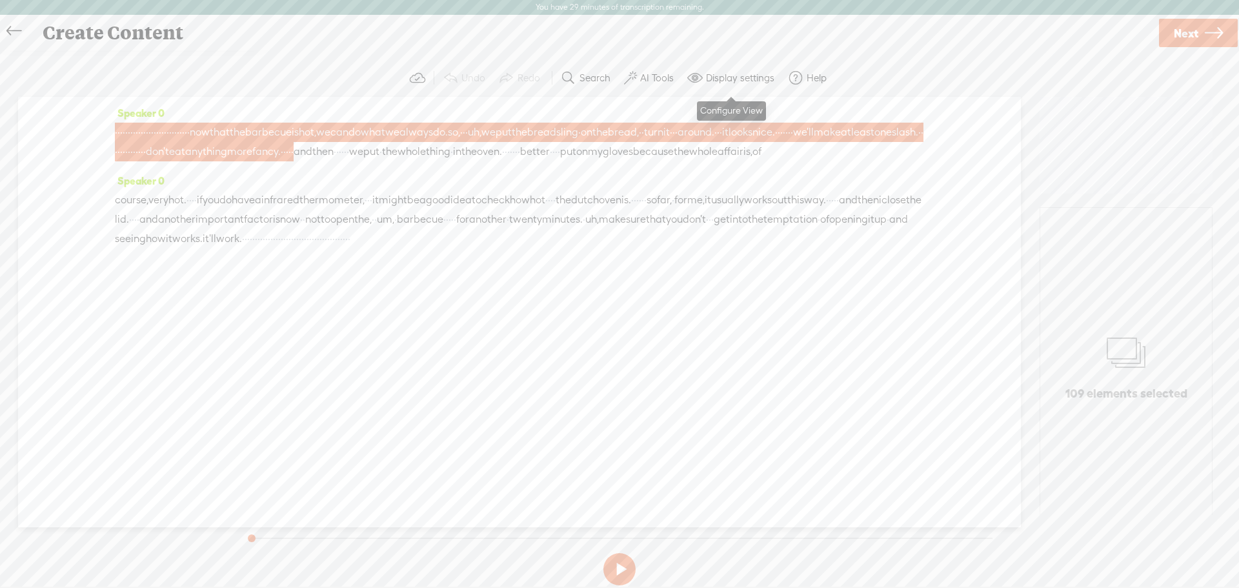
click at [730, 78] on label "Display settings" at bounding box center [740, 78] width 68 height 13
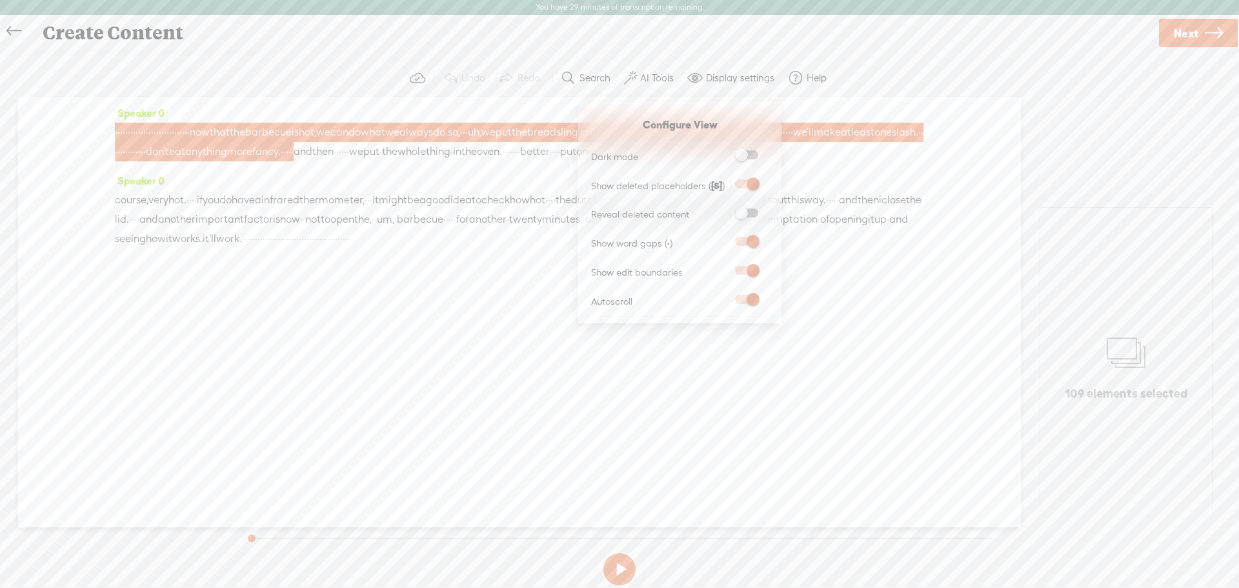
click at [797, 333] on div "Speaker 0 · · · · · · · · · · · · · · · · · · · · · · · · · · · · · now that th…" at bounding box center [519, 312] width 1003 height 430
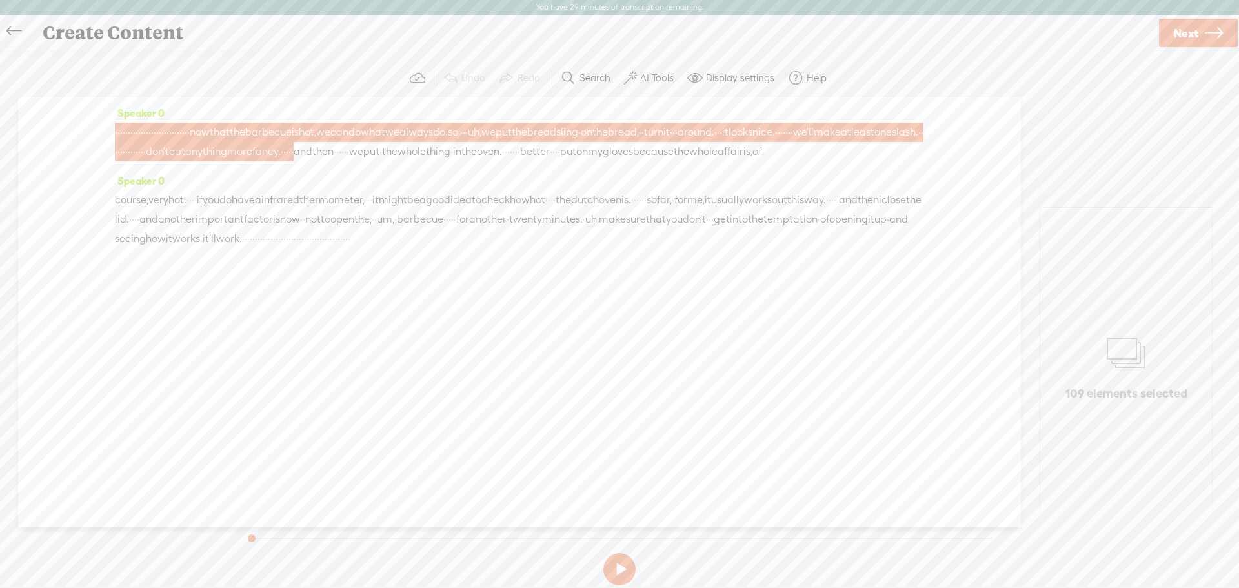
click at [652, 80] on label "AI Tools" at bounding box center [657, 78] width 34 height 13
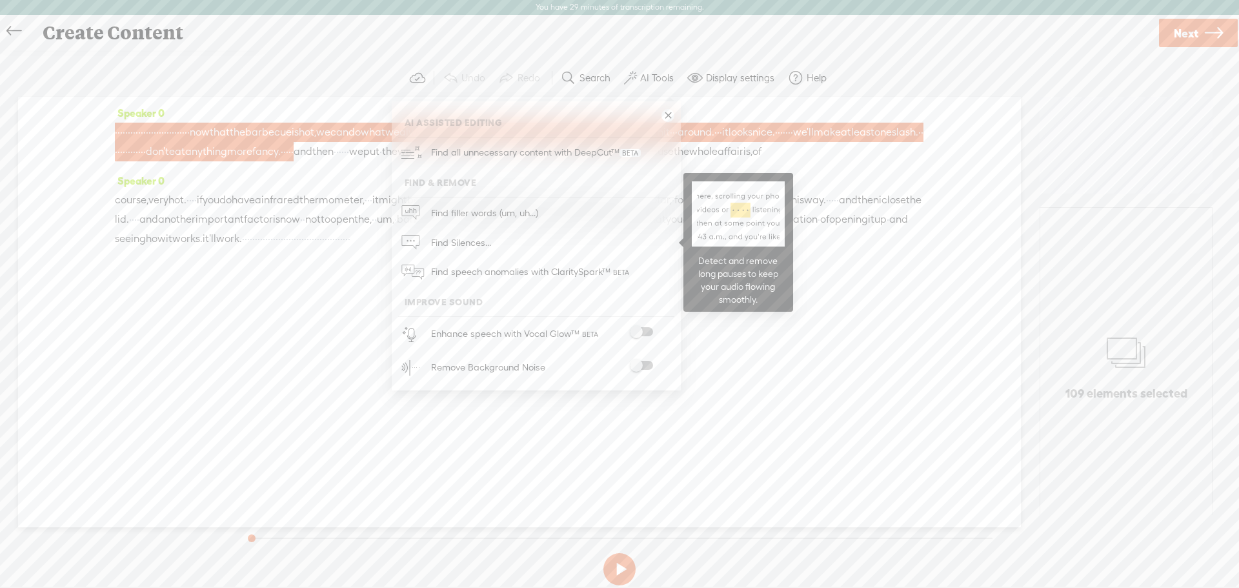
click at [441, 241] on span "Find Silences..." at bounding box center [460, 242] width 69 height 29
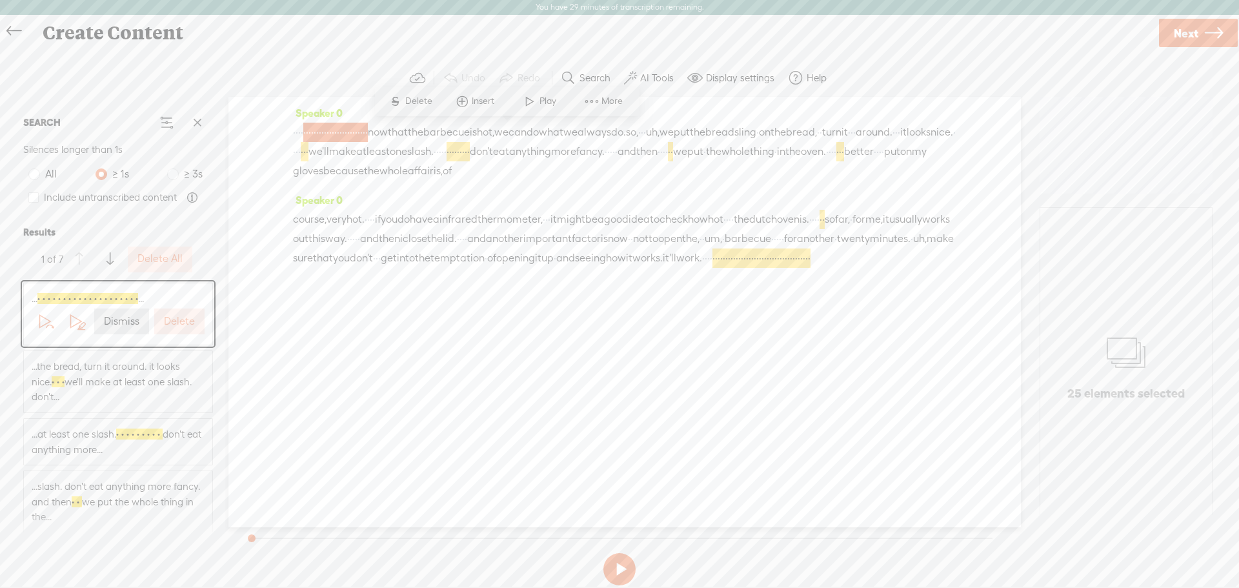
click at [174, 322] on label "Delete" at bounding box center [179, 322] width 31 height 14
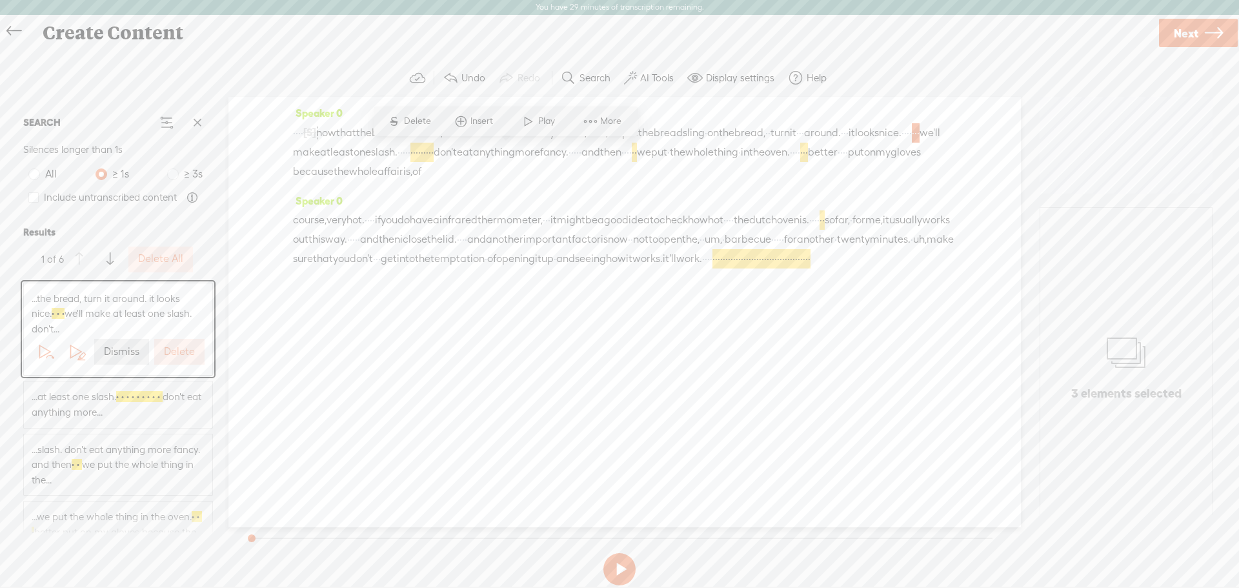
click at [169, 351] on label "Delete" at bounding box center [179, 352] width 31 height 14
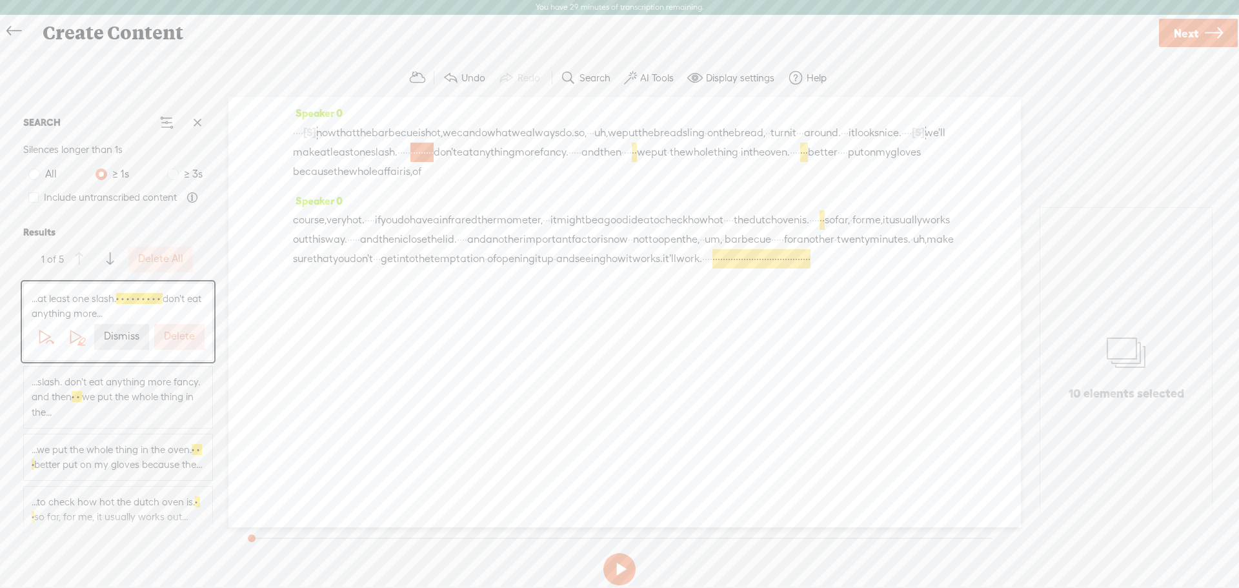
click at [169, 351] on div "Delete" at bounding box center [179, 336] width 55 height 31
click at [172, 339] on label "Delete" at bounding box center [179, 337] width 31 height 14
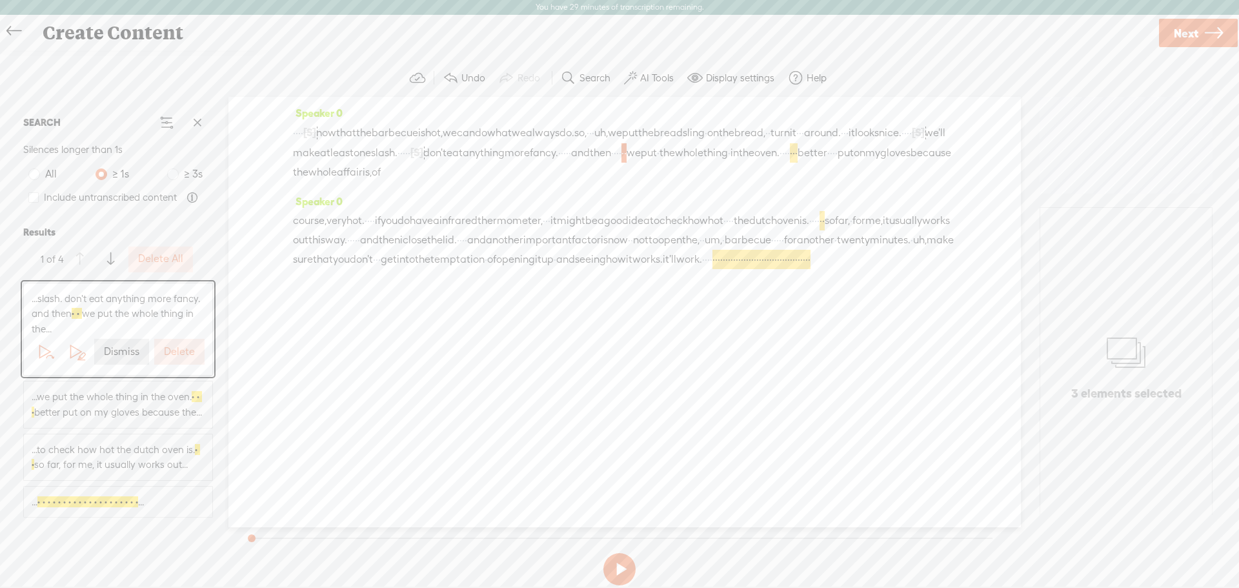
click at [178, 350] on label "Delete" at bounding box center [179, 352] width 31 height 14
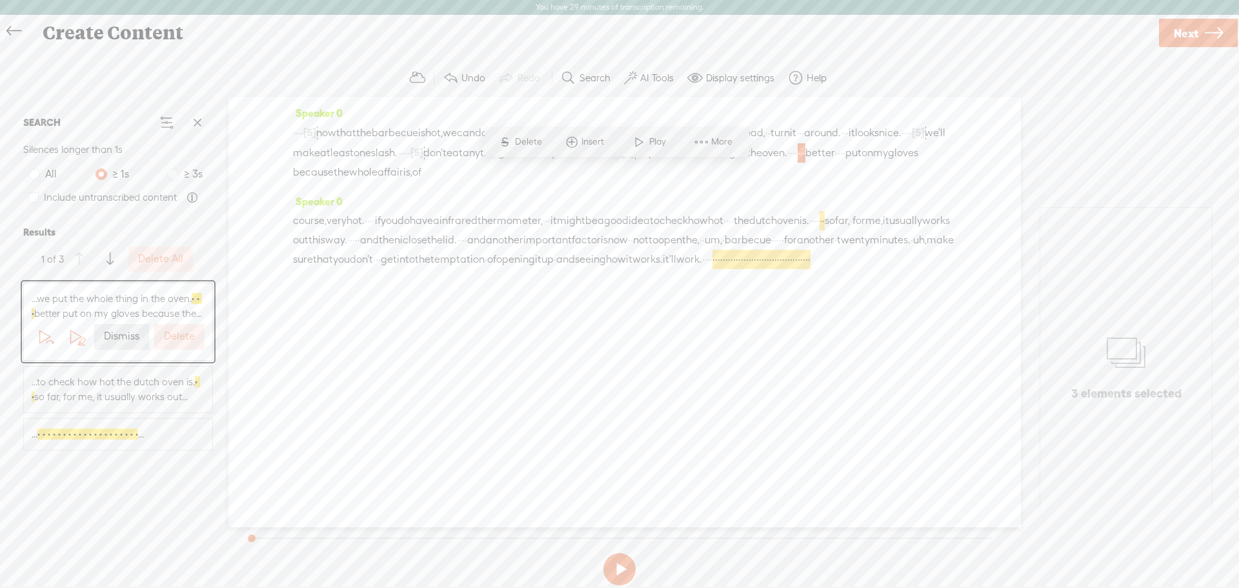
click at [178, 350] on div "Delete" at bounding box center [179, 336] width 55 height 31
click at [185, 336] on label "Delete" at bounding box center [179, 337] width 31 height 14
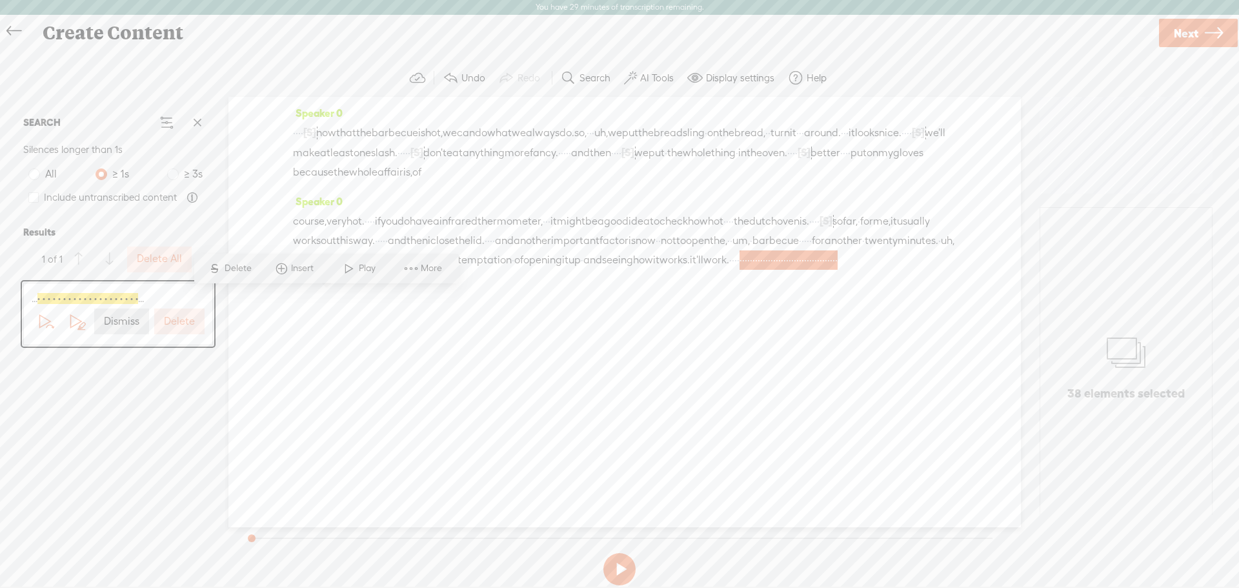
click at [185, 336] on div "Delete" at bounding box center [179, 321] width 55 height 31
click at [184, 320] on label "Delete" at bounding box center [179, 322] width 31 height 14
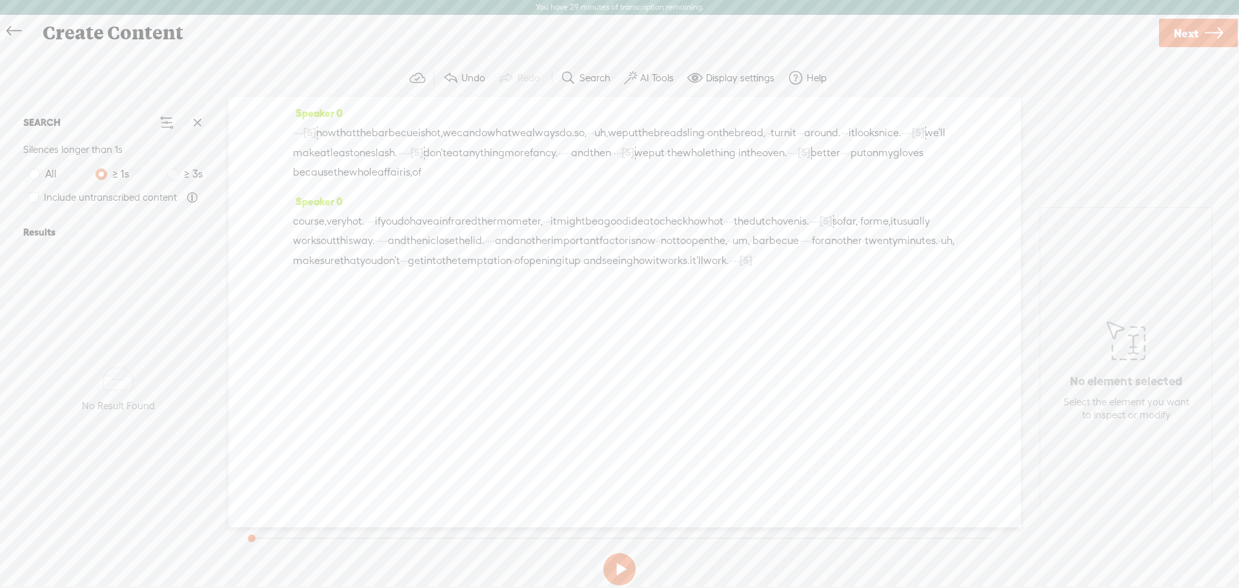
click at [1194, 33] on span "Next" at bounding box center [1186, 33] width 25 height 33
click at [571, 306] on input "text" at bounding box center [622, 304] width 442 height 25
type input "BBQ2"
click at [1198, 32] on span "Finish" at bounding box center [1192, 33] width 30 height 33
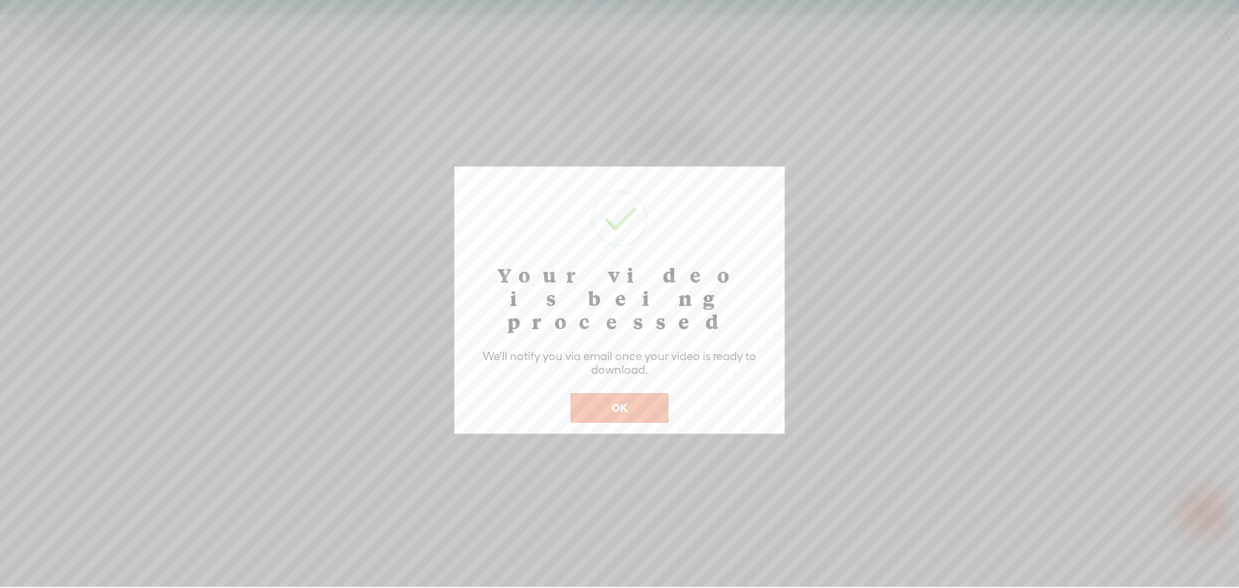
click at [617, 393] on button "OK" at bounding box center [619, 408] width 98 height 30
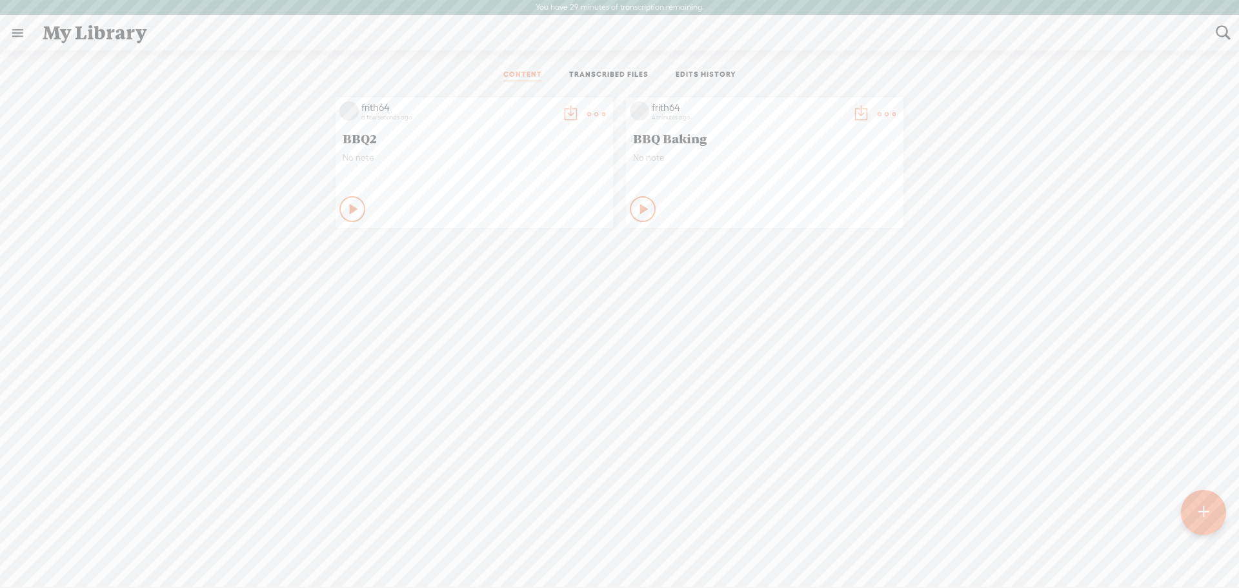
click at [638, 210] on icon at bounding box center [644, 209] width 13 height 13
click at [638, 209] on icon at bounding box center [643, 209] width 13 height 13
click at [881, 110] on t at bounding box center [886, 114] width 18 height 18
click at [978, 320] on div "frith64 a few seconds ago BBQ2 No note Play Content" at bounding box center [619, 362] width 1219 height 543
click at [591, 112] on t at bounding box center [596, 114] width 18 height 18
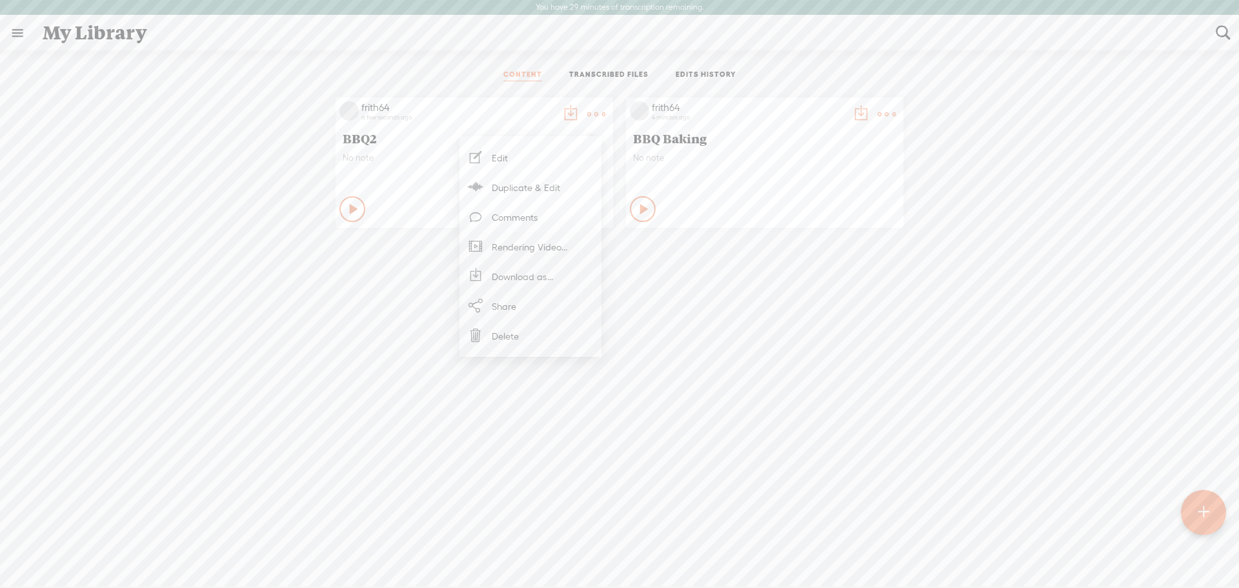
click at [879, 112] on t at bounding box center [886, 114] width 18 height 18
click at [740, 127] on div "BBQ Baking" at bounding box center [765, 138] width 270 height 22
click at [877, 110] on t at bounding box center [886, 114] width 18 height 18
click at [406, 124] on div "frith64 a few seconds ago" at bounding box center [458, 114] width 199 height 26
click at [348, 208] on icon at bounding box center [354, 209] width 13 height 13
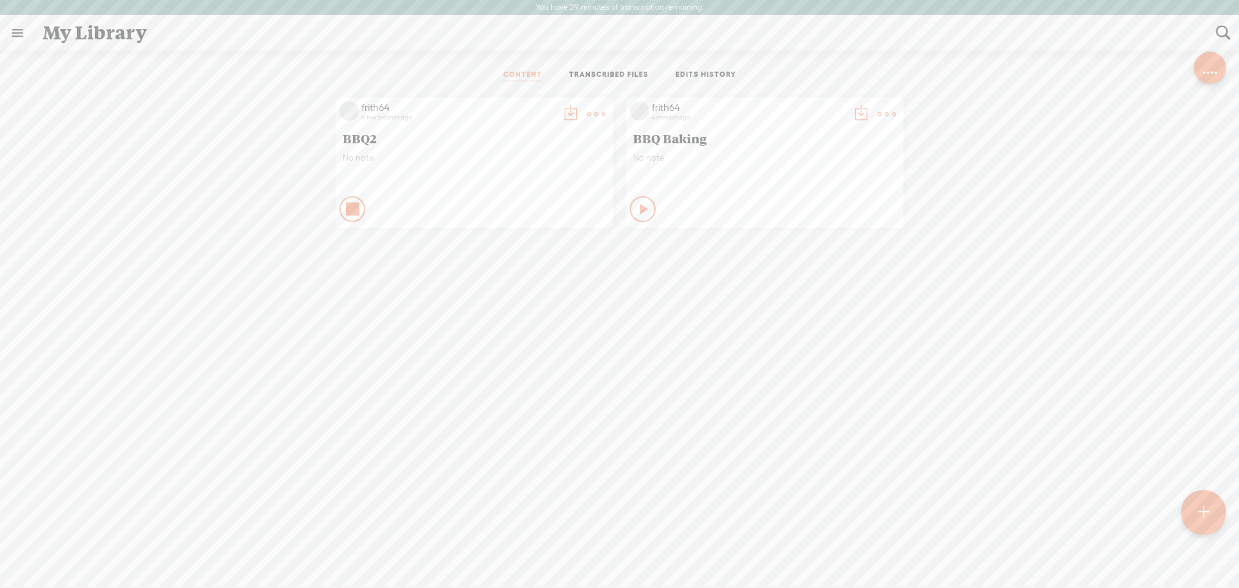
click at [346, 208] on icon at bounding box center [352, 209] width 13 height 13
click at [1204, 510] on t at bounding box center [1204, 512] width 12 height 30
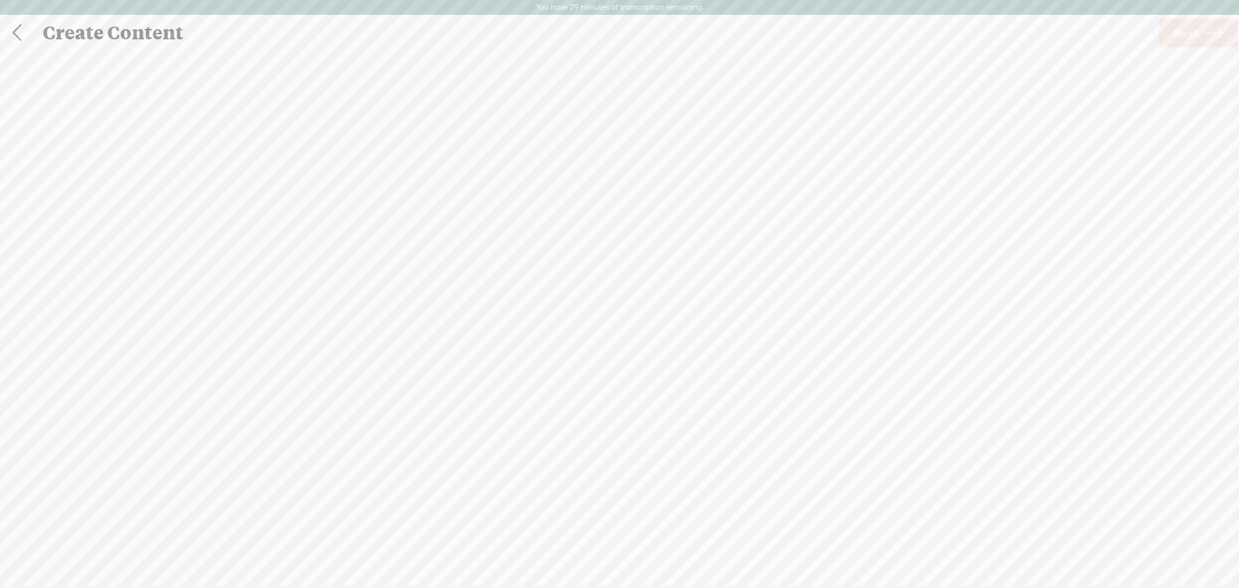
scroll to position [1, 0]
click at [614, 340] on div at bounding box center [619, 330] width 26 height 26
click at [1192, 29] on span "Next" at bounding box center [1186, 32] width 25 height 33
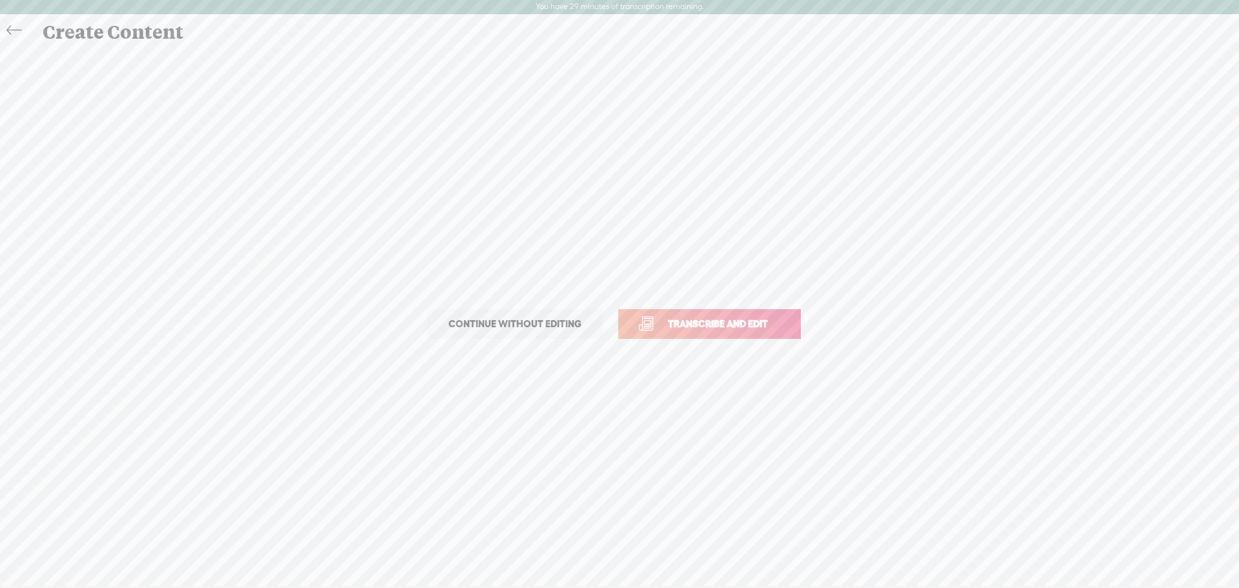
click at [714, 326] on span "Transcribe and edit" at bounding box center [717, 323] width 127 height 15
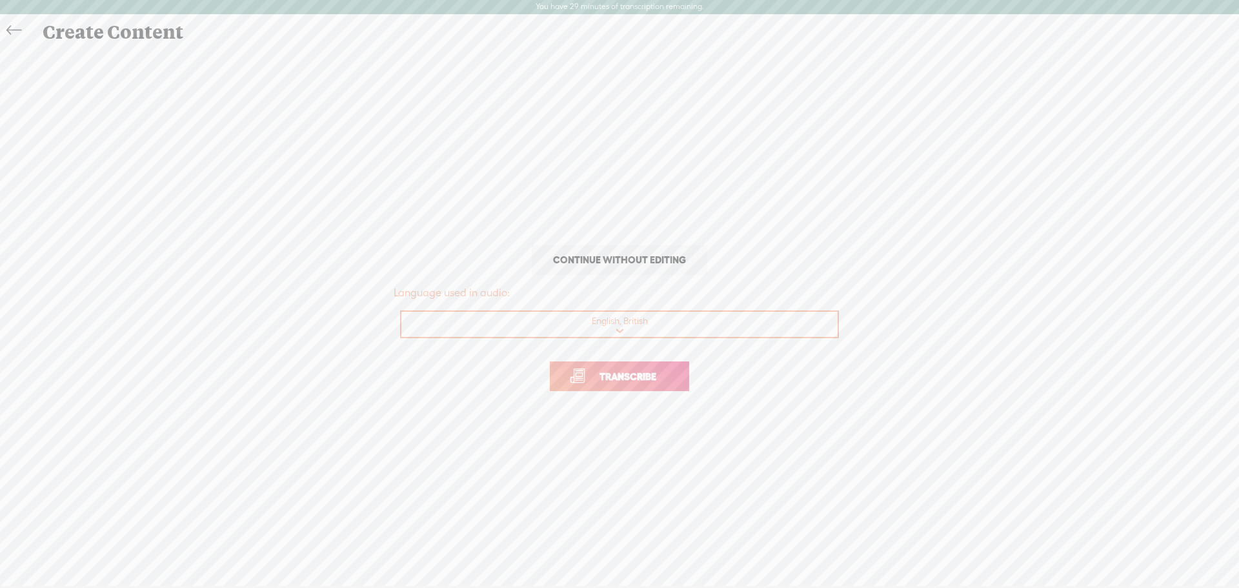
click at [619, 379] on span "Transcribe" at bounding box center [628, 376] width 84 height 15
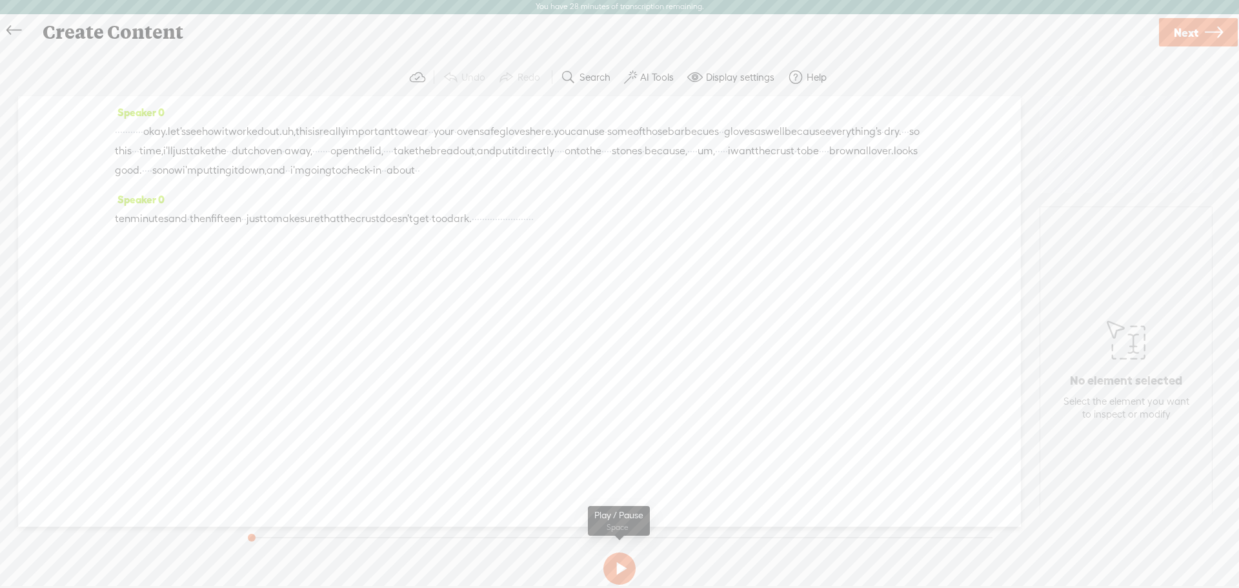
click at [623, 568] on button at bounding box center [619, 568] width 32 height 32
click at [619, 568] on button at bounding box center [619, 568] width 32 height 32
click at [656, 79] on label "AI Tools" at bounding box center [657, 77] width 34 height 13
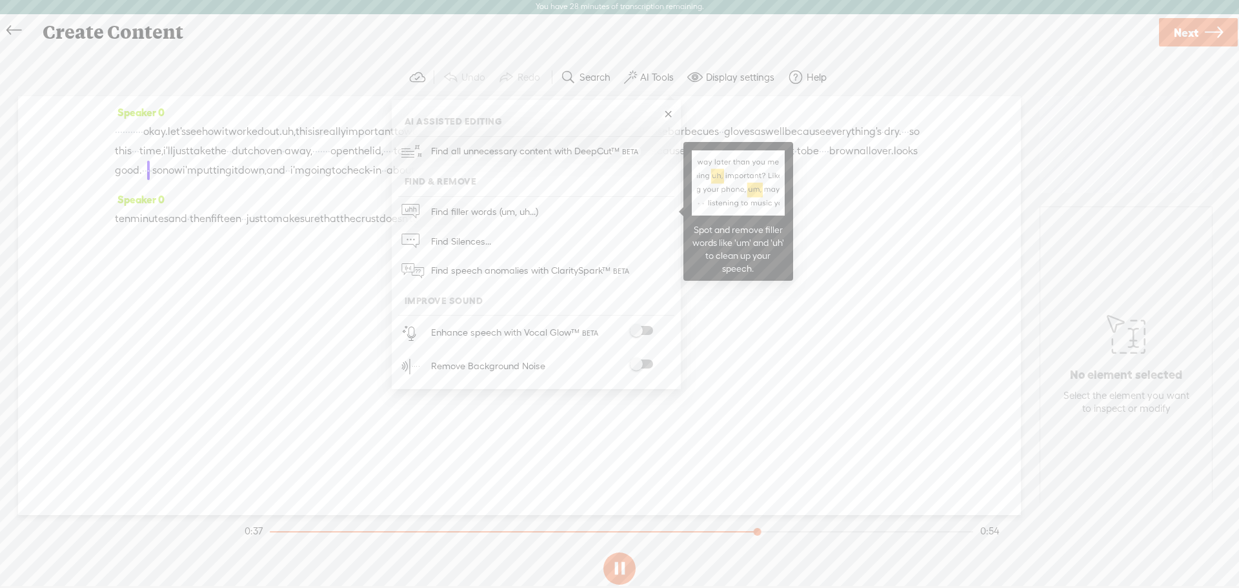
click at [481, 212] on span "Find filler words (um, uh...)" at bounding box center [484, 211] width 116 height 29
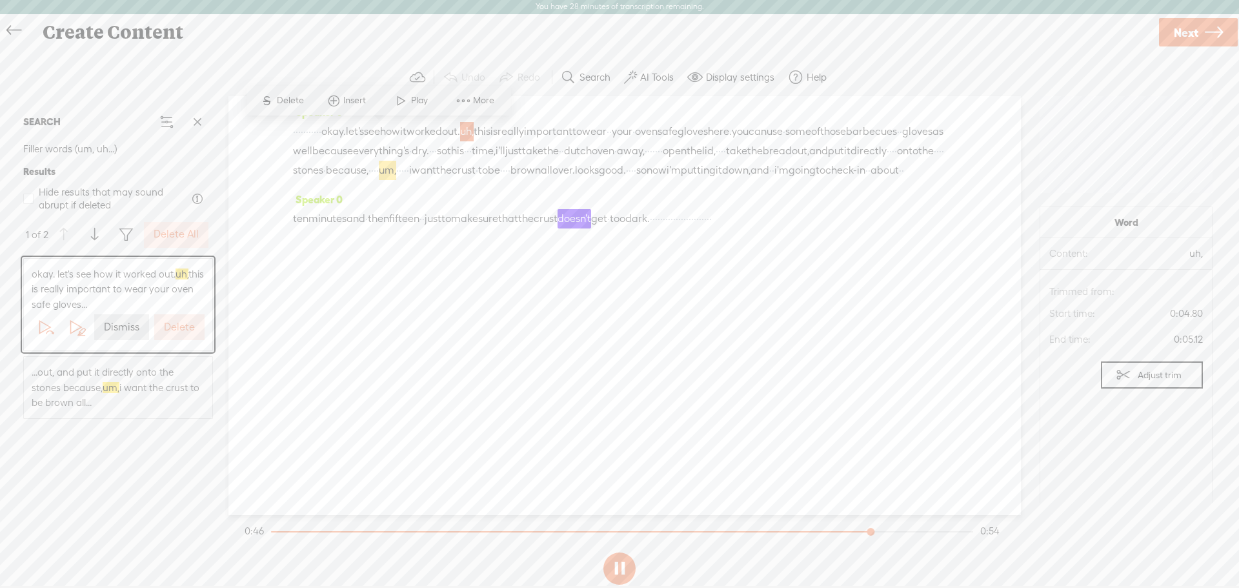
click at [176, 236] on label "Delete All" at bounding box center [176, 235] width 45 height 14
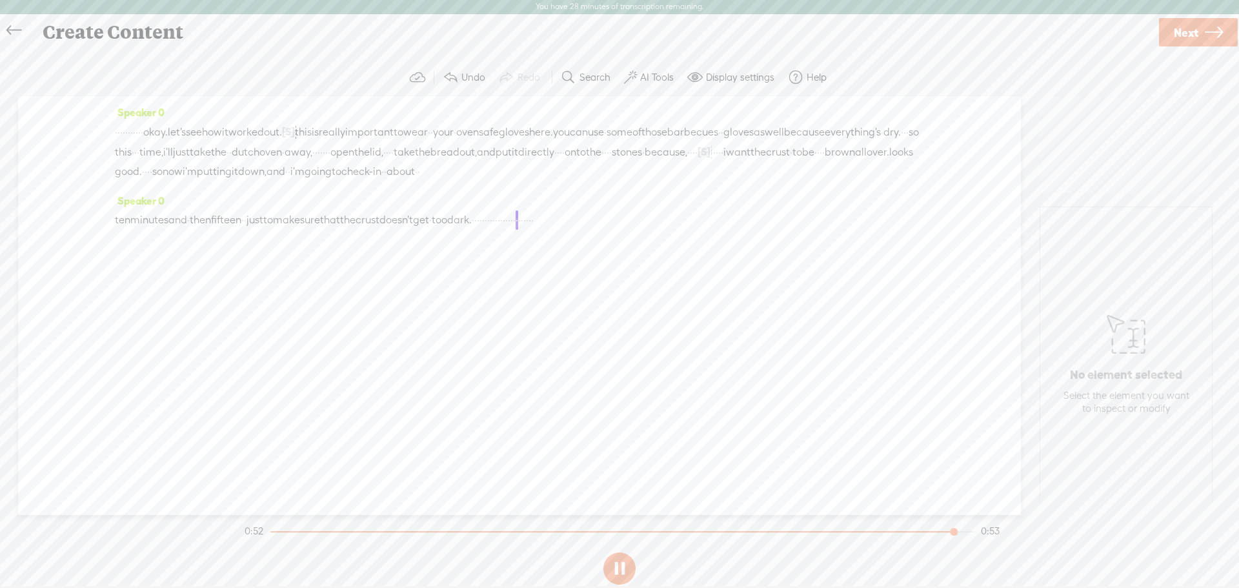
click at [616, 570] on button at bounding box center [619, 568] width 32 height 32
drag, startPoint x: 594, startPoint y: 237, endPoint x: 751, endPoint y: 237, distance: 156.8
click at [751, 230] on div "ten minutes and · then fifteen · · just to make sure that the crust doesn't get…" at bounding box center [519, 219] width 809 height 19
click at [651, 208] on span "Delete" at bounding box center [656, 208] width 30 height 13
drag, startPoint x: 116, startPoint y: 131, endPoint x: 168, endPoint y: 130, distance: 52.3
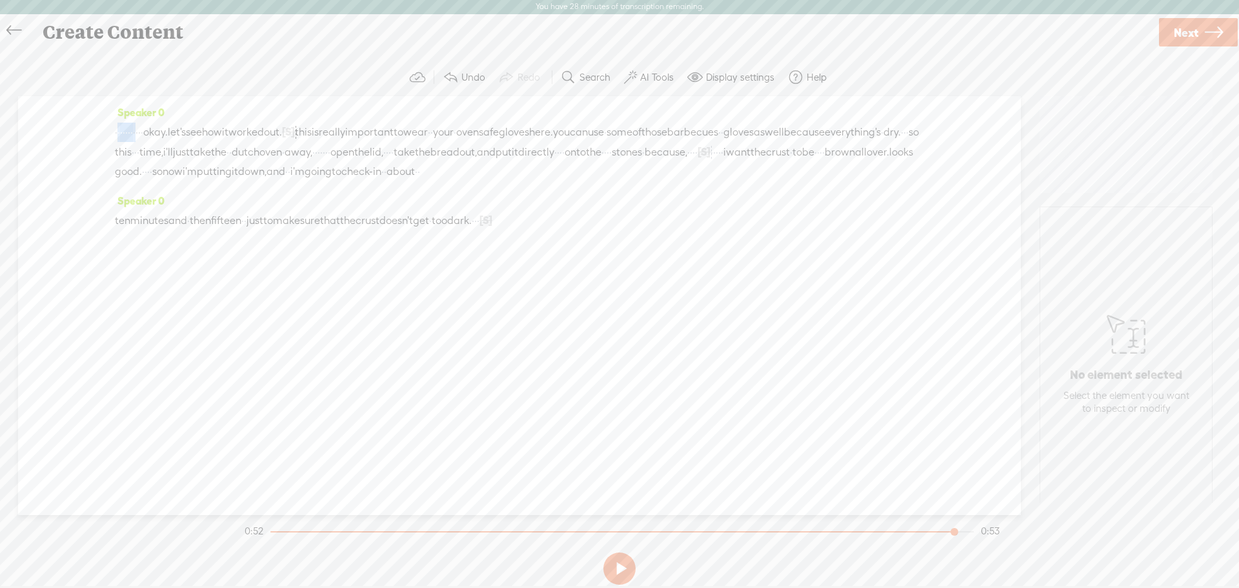
click at [168, 130] on div "· · · · · · · · · · · okay. let's see how it worked out. [S] uh, this is really…" at bounding box center [519, 151] width 809 height 59
click at [80, 98] on span "Delete" at bounding box center [84, 101] width 30 height 13
click at [737, 77] on label "Display settings" at bounding box center [740, 77] width 68 height 13
click at [854, 320] on div "Speaker 0 [S] · · · · · · · · · · · okay. let's see how it worked out. [S] uh, …" at bounding box center [519, 305] width 1003 height 419
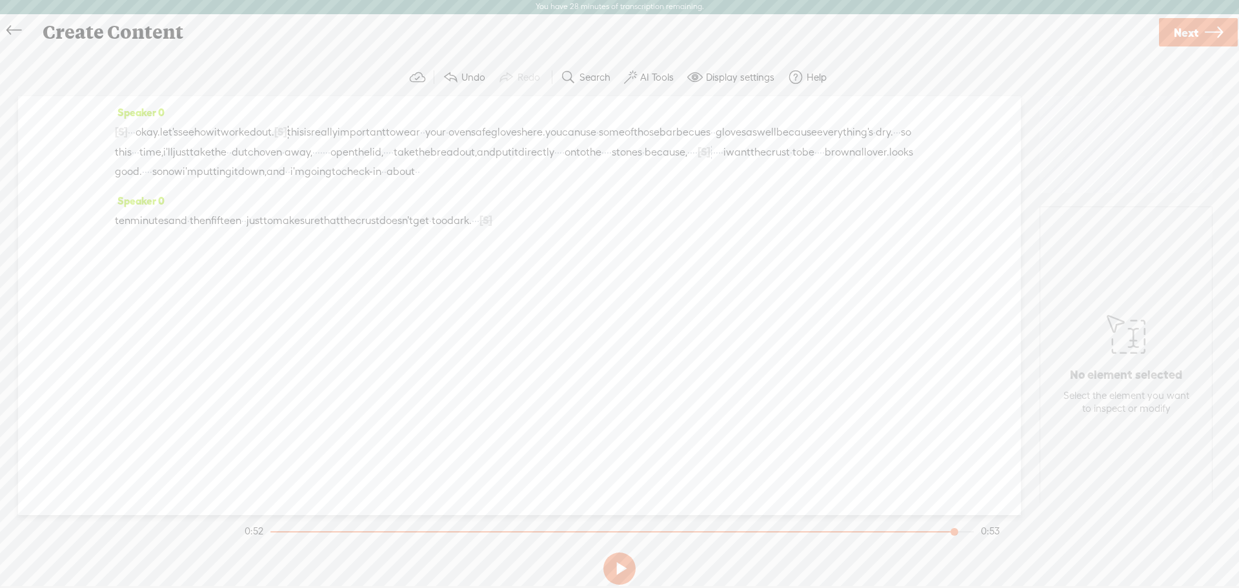
click at [1202, 30] on link "Next" at bounding box center [1198, 32] width 79 height 28
click at [616, 305] on input "text" at bounding box center [622, 304] width 442 height 25
type input "BBQ3"
click at [1202, 30] on span "Finish" at bounding box center [1192, 32] width 30 height 33
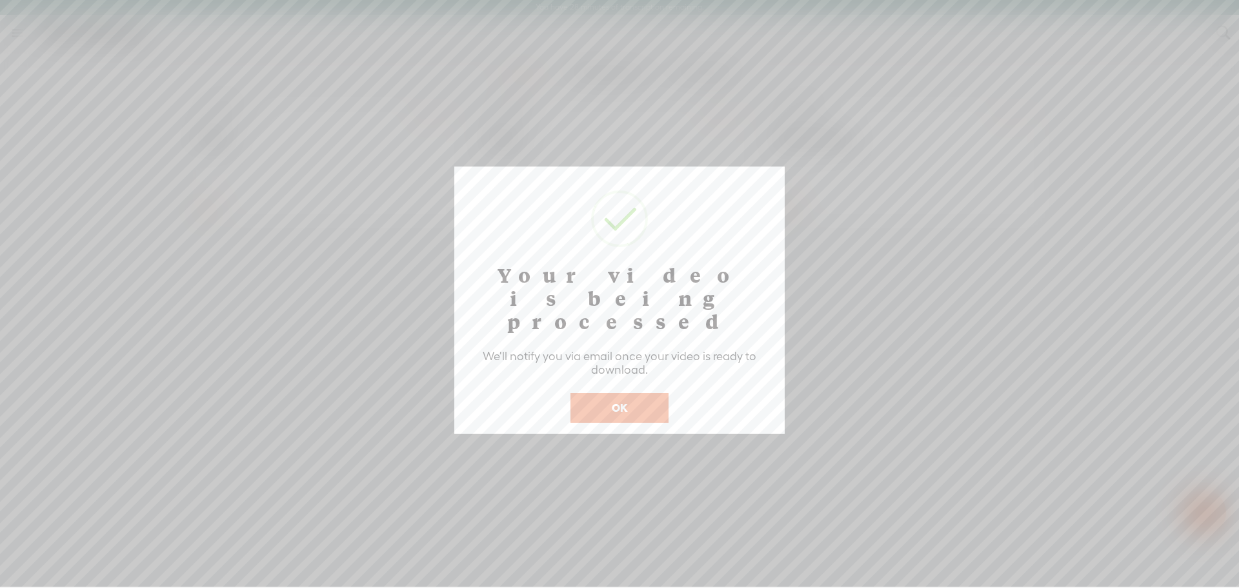
click at [627, 393] on button "OK" at bounding box center [619, 408] width 98 height 30
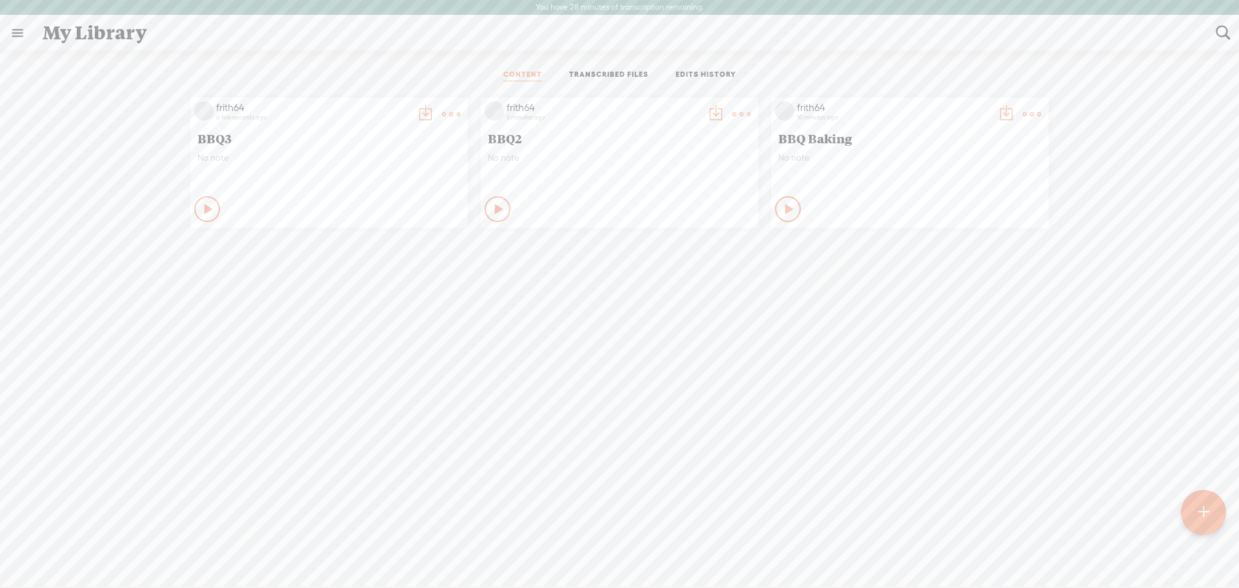
click at [18, 36] on link at bounding box center [18, 33] width 34 height 34
click at [64, 552] on div "SETTINGS" at bounding box center [68, 557] width 47 height 11
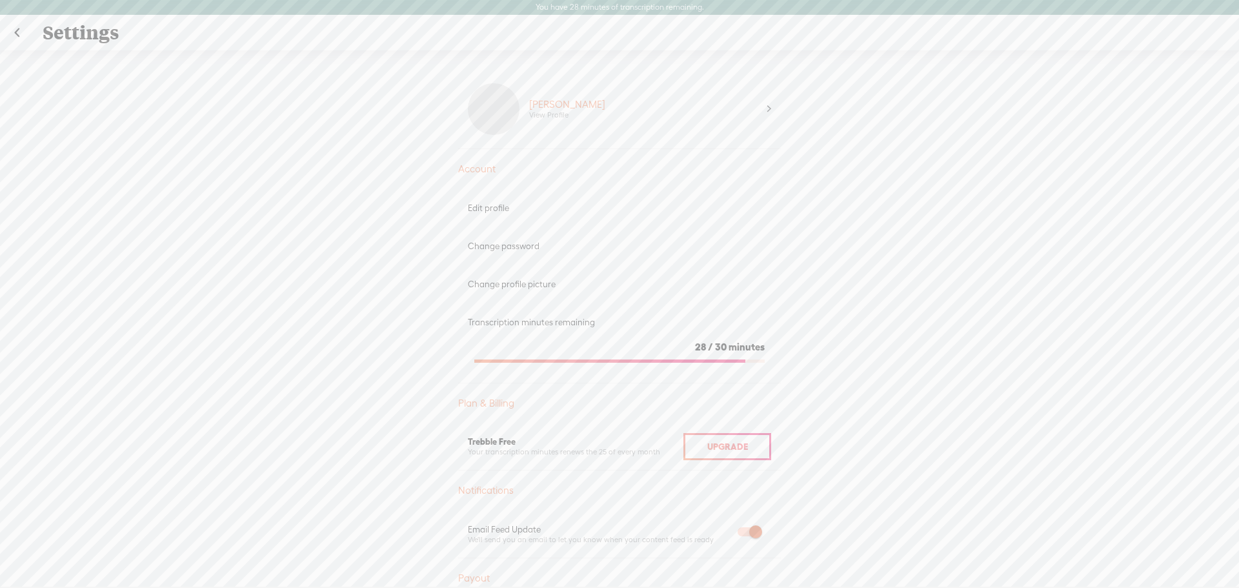
click at [16, 35] on link at bounding box center [17, 33] width 32 height 34
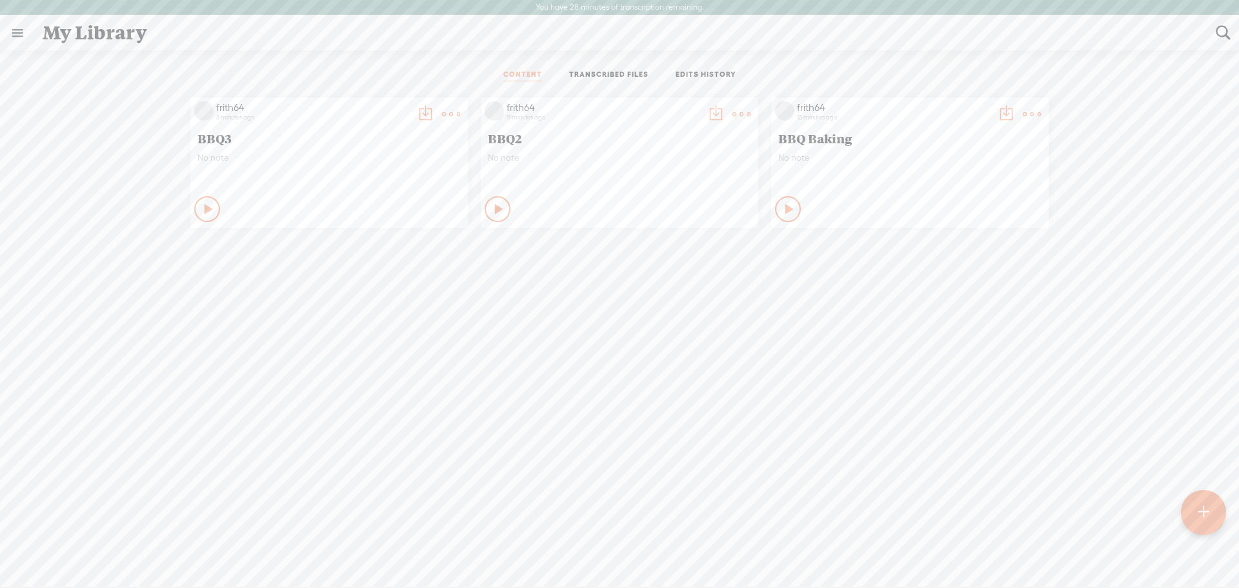
click at [18, 31] on link at bounding box center [18, 33] width 34 height 34
click at [72, 303] on div "MY LIBRARY" at bounding box center [74, 306] width 59 height 11
click at [668, 355] on body "You have 28 minutes of transcription remaining. Upgrade to increase your limit …" at bounding box center [619, 293] width 1239 height 586
drag, startPoint x: 363, startPoint y: 162, endPoint x: 547, endPoint y: 161, distance: 184.5
click at [547, 161] on div "frith64 5 minutes ago BBQ3 No note Play Content Private" at bounding box center [619, 162] width 1219 height 143
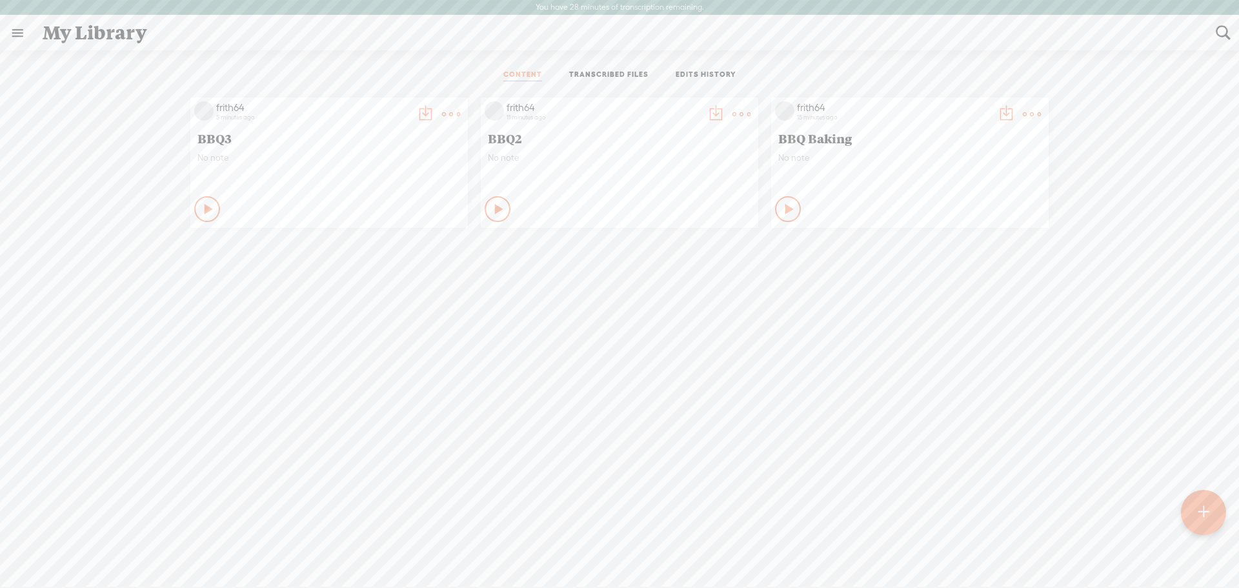
drag, startPoint x: 647, startPoint y: 145, endPoint x: 637, endPoint y: 159, distance: 17.2
click at [637, 159] on div "frith64 11 minutes ago BBQ2 No note Play Content Private" at bounding box center [619, 162] width 277 height 130
click at [442, 108] on t at bounding box center [451, 114] width 18 height 18
click at [736, 110] on t at bounding box center [741, 114] width 18 height 18
click at [808, 425] on div "frith64 5 minutes ago BBQ3 No note Play Content Private" at bounding box center [619, 362] width 1219 height 543
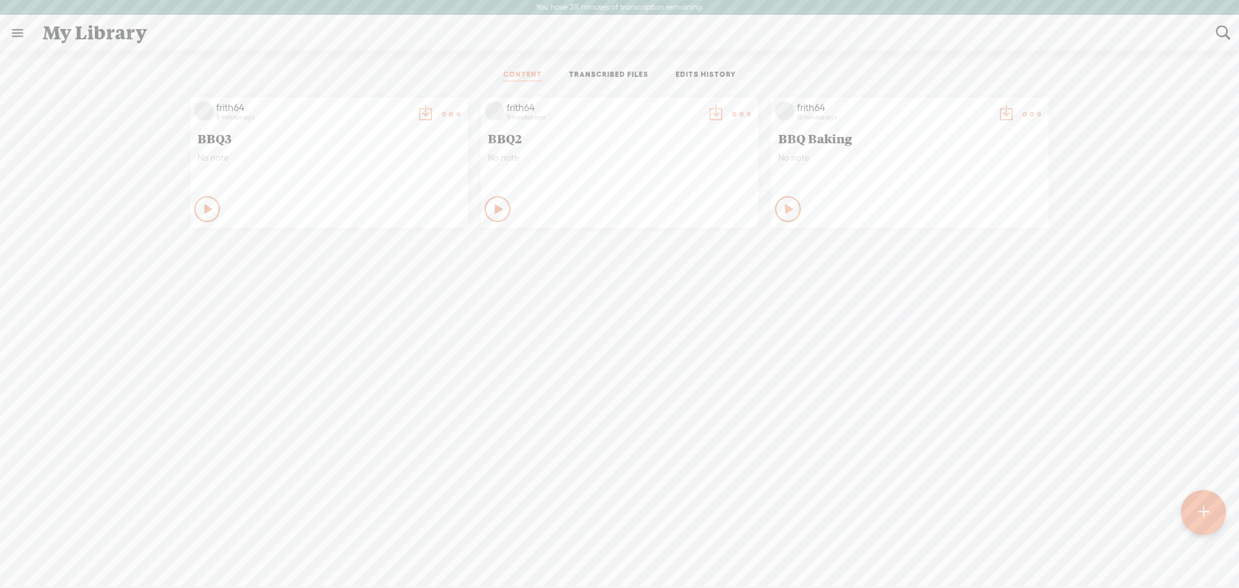
click at [1207, 505] on t at bounding box center [1204, 512] width 12 height 30
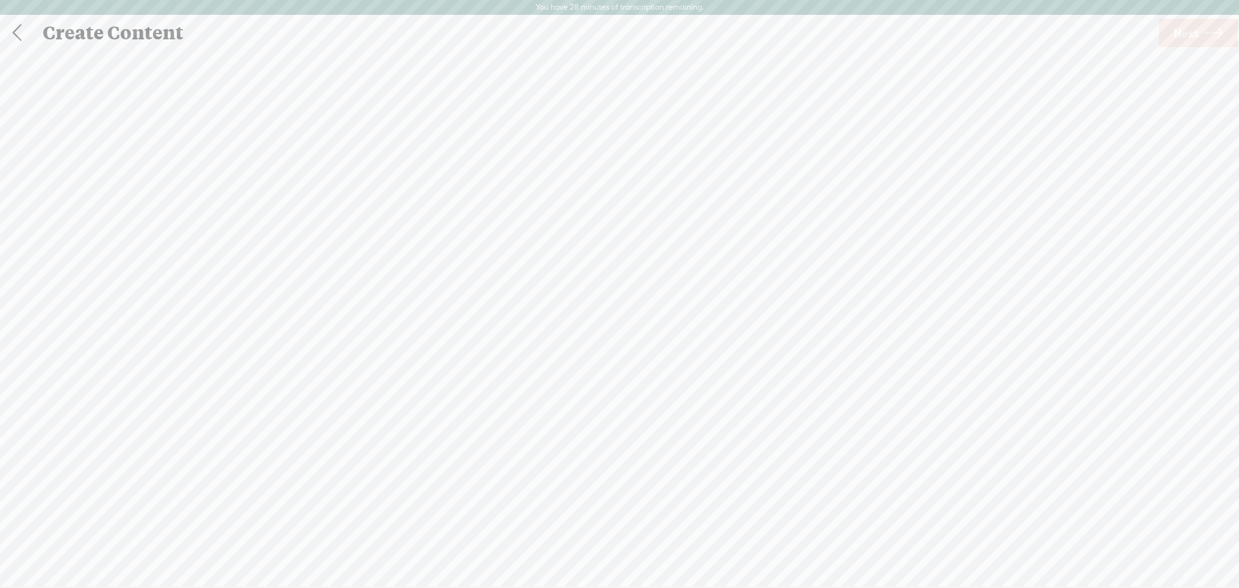
scroll to position [1, 0]
click at [685, 70] on div "Record Mode" at bounding box center [681, 64] width 117 height 32
click at [1118, 28] on link "Settings" at bounding box center [1105, 31] width 99 height 28
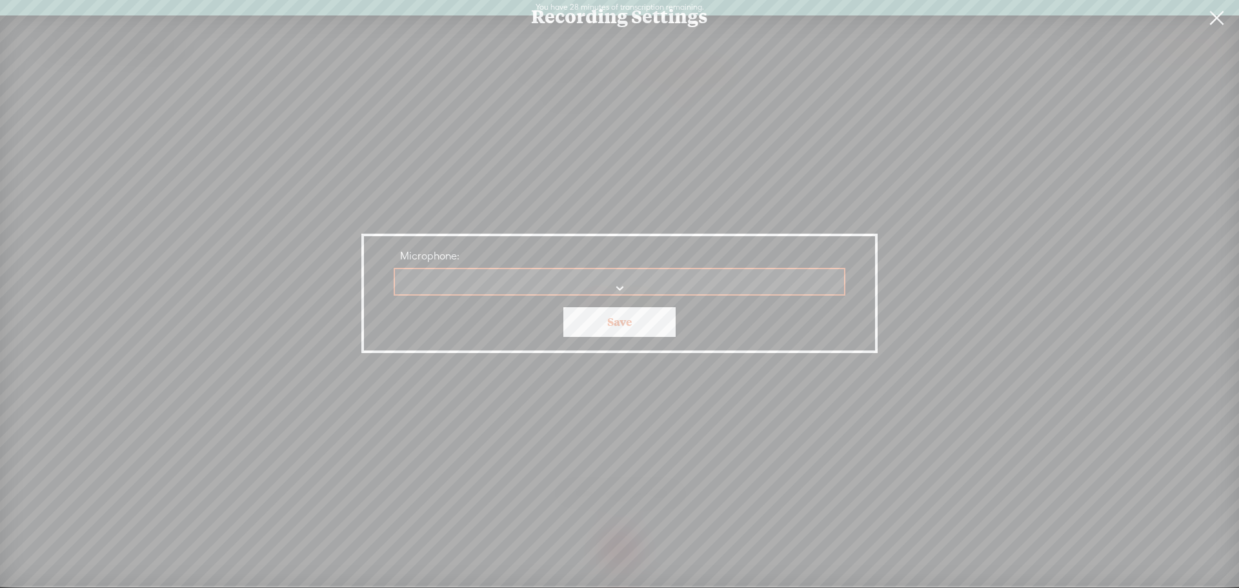
scroll to position [0, 0]
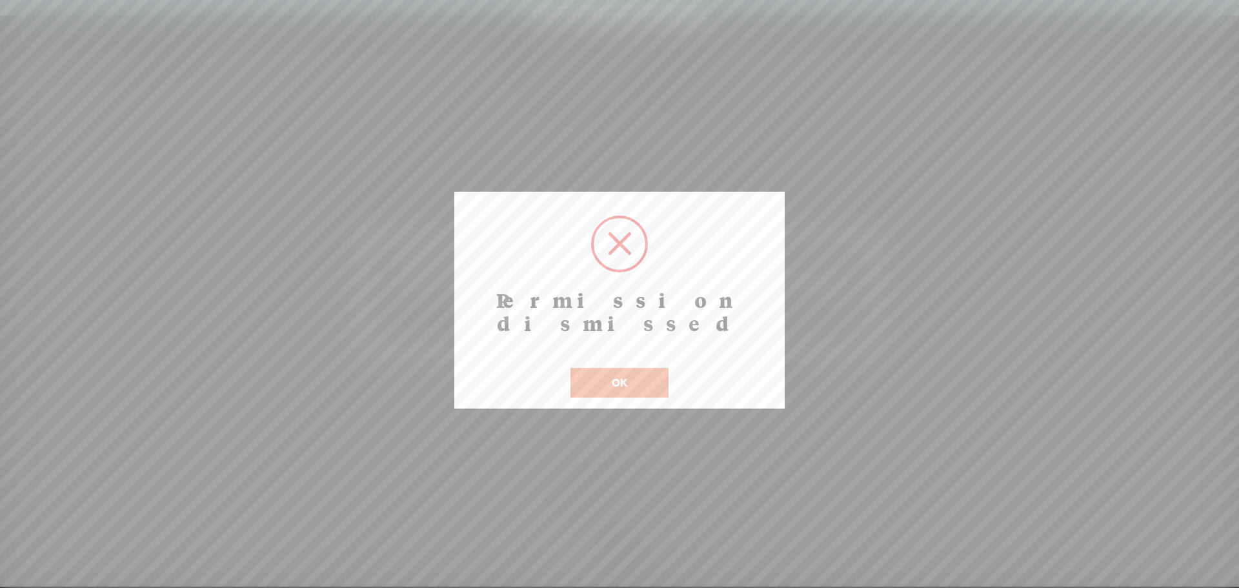
click at [622, 368] on button "OK" at bounding box center [619, 383] width 98 height 30
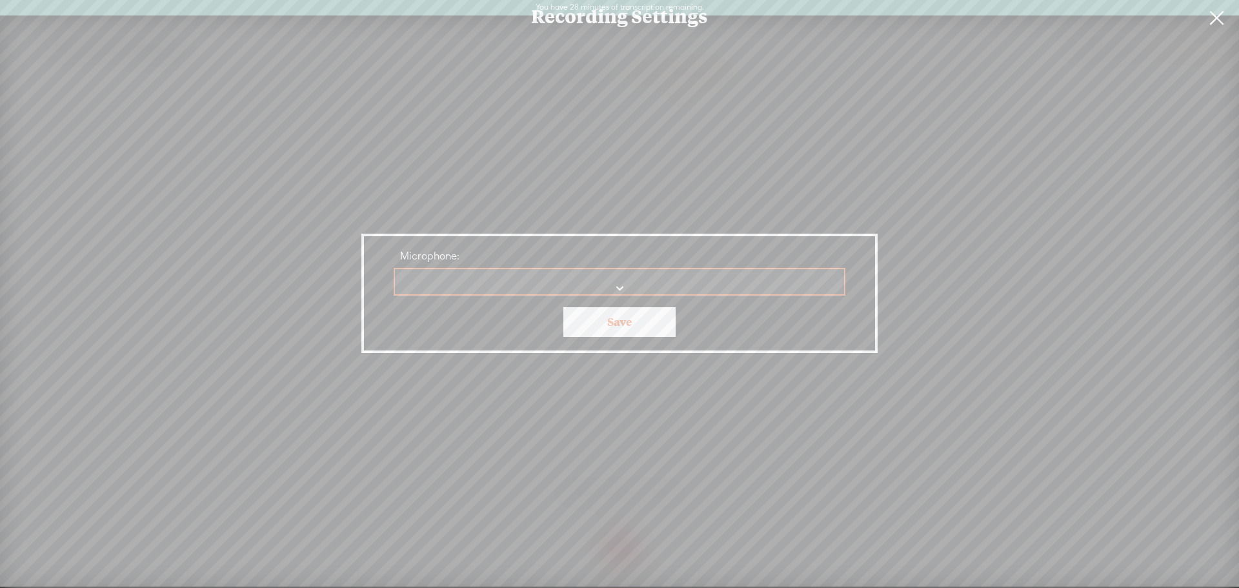
click at [1219, 17] on link at bounding box center [1216, 18] width 32 height 36
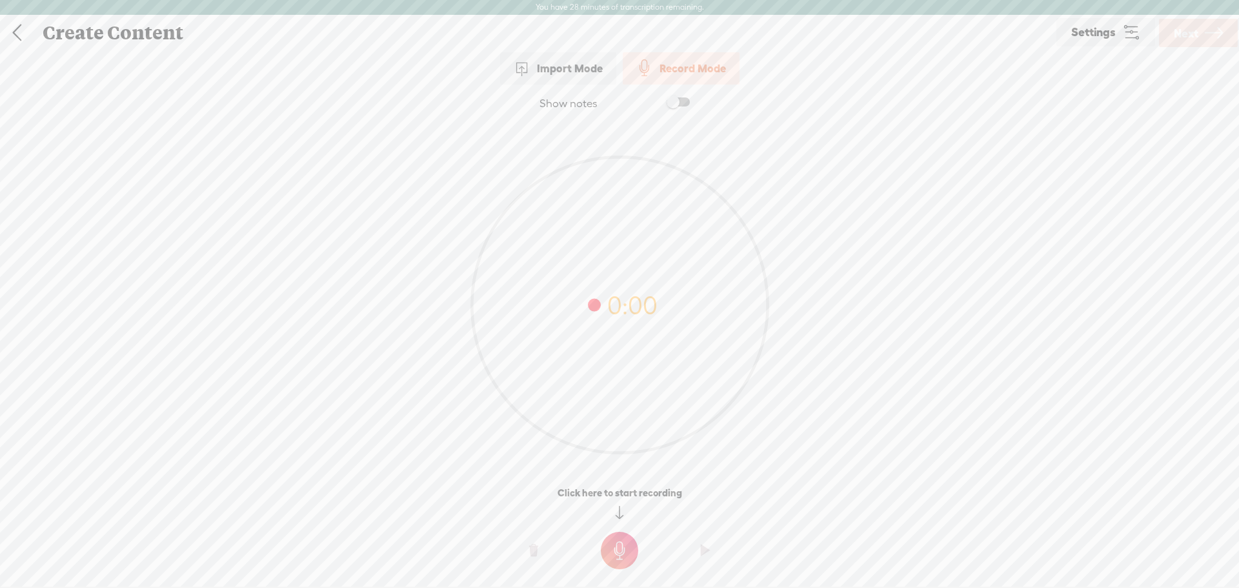
click at [569, 72] on div "Import Mode" at bounding box center [558, 68] width 116 height 32
click at [15, 34] on link at bounding box center [17, 33] width 32 height 34
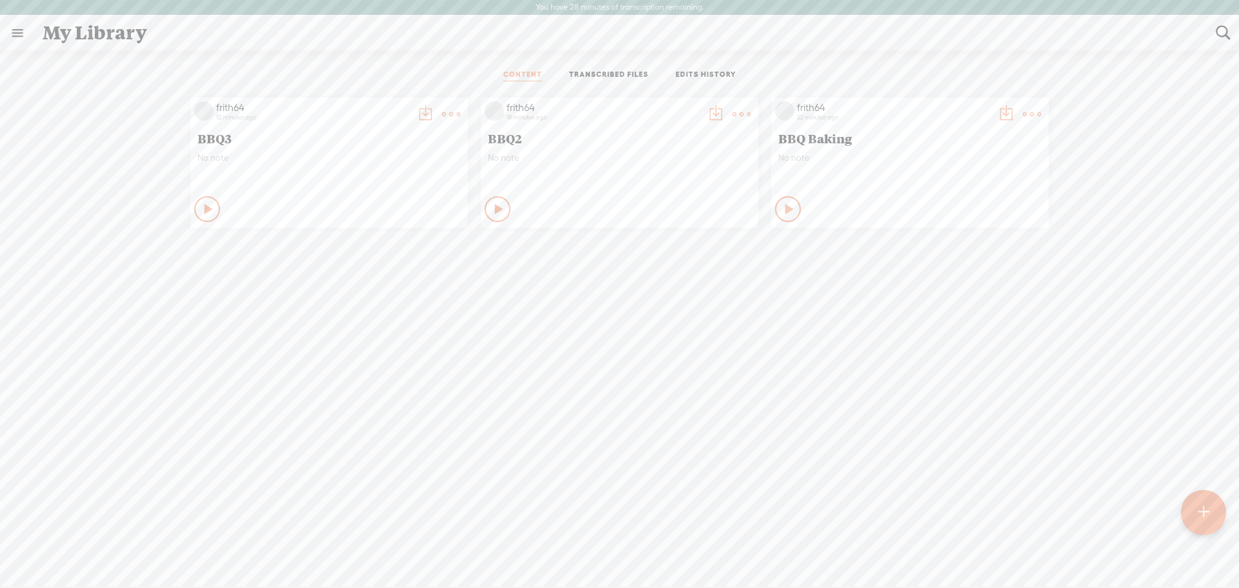
click at [19, 35] on link at bounding box center [18, 33] width 34 height 34
click at [74, 304] on div "MY LIBRARY" at bounding box center [74, 306] width 59 height 11
click at [607, 74] on body "You have 28 minutes of transcription remaining. Upgrade to increase your limit …" at bounding box center [619, 293] width 1239 height 586
click at [607, 74] on link "TRANSCRIBED FILES" at bounding box center [608, 76] width 79 height 12
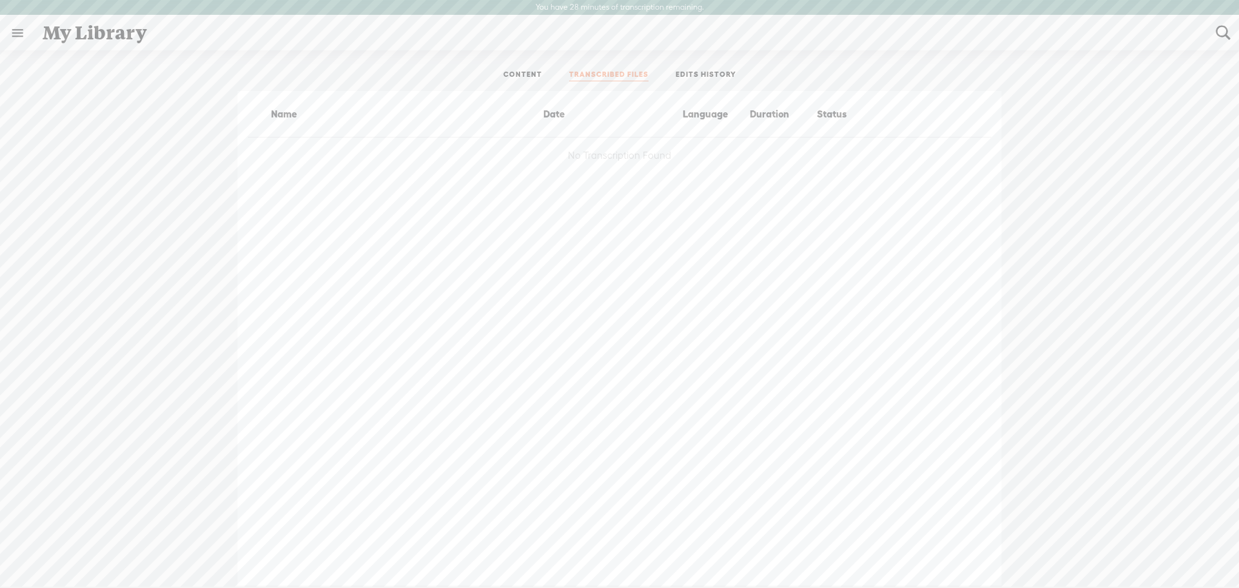
click at [694, 70] on link "EDITS HISTORY" at bounding box center [706, 76] width 61 height 12
click at [12, 39] on link at bounding box center [18, 33] width 34 height 34
